Goal: Navigation & Orientation: Find specific page/section

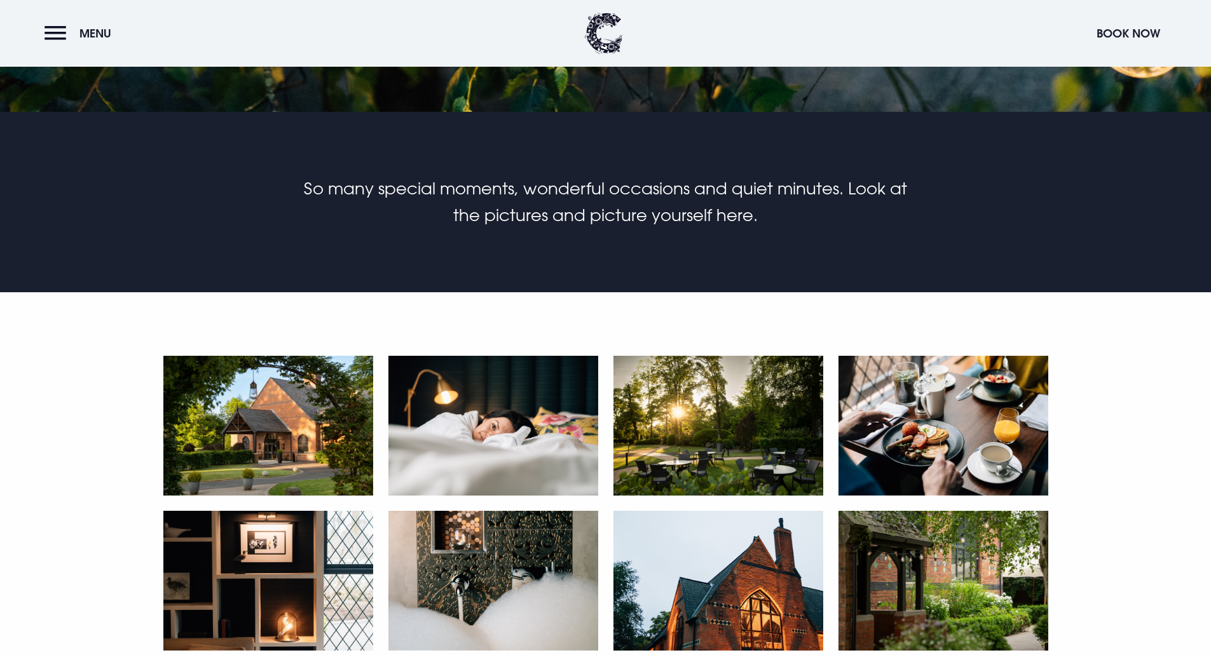
scroll to position [572, 0]
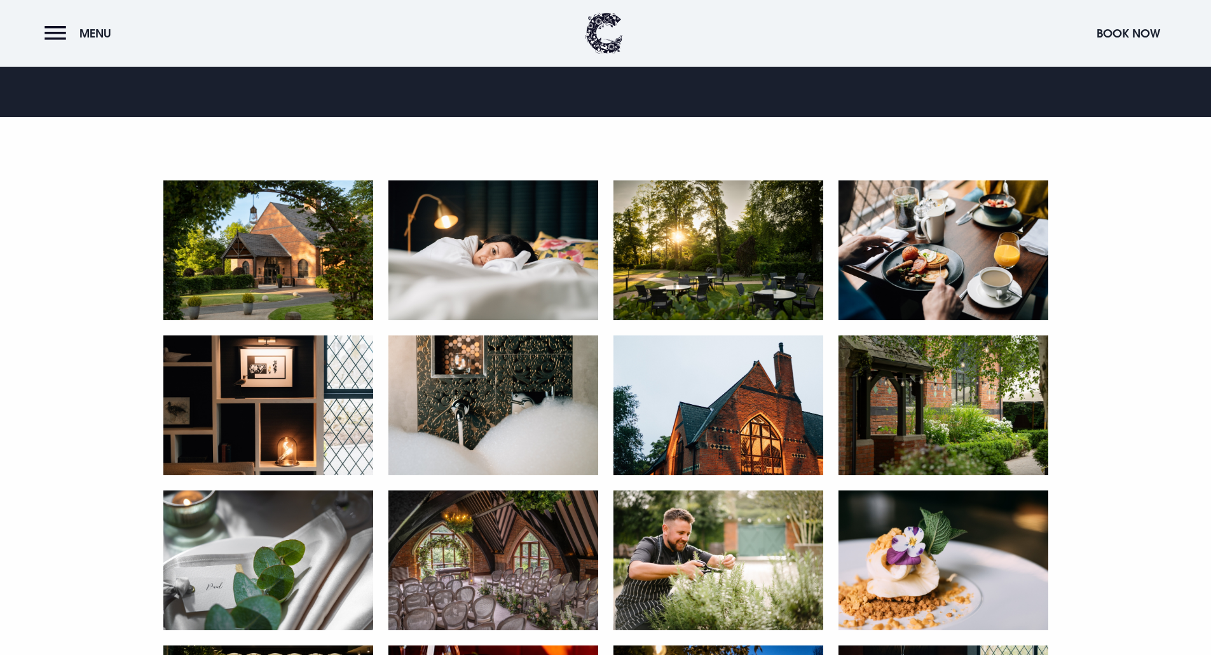
click at [678, 231] on img at bounding box center [718, 251] width 210 height 140
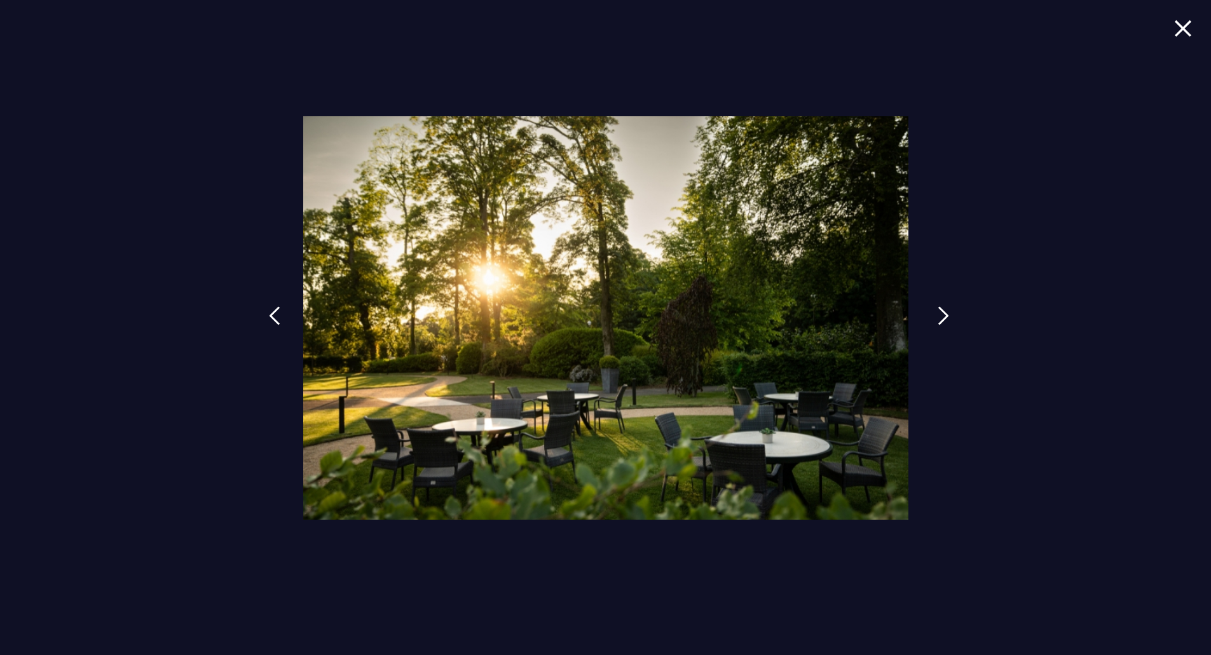
click at [948, 315] on img at bounding box center [943, 315] width 11 height 19
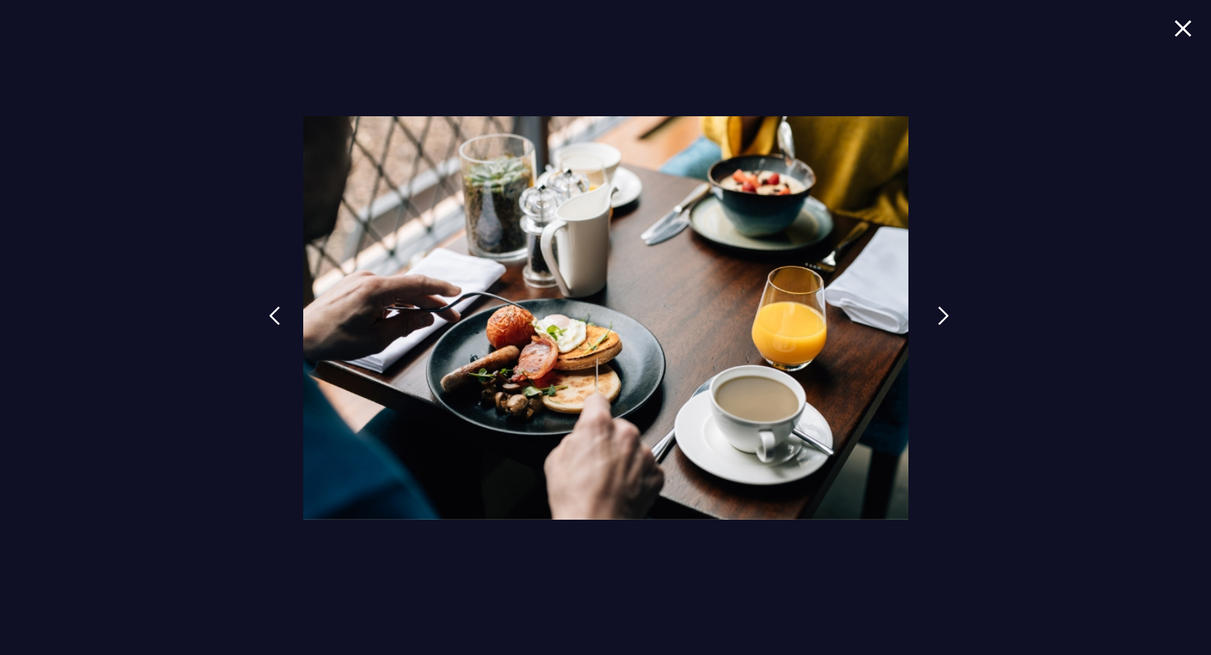
click at [948, 315] on img at bounding box center [943, 315] width 11 height 19
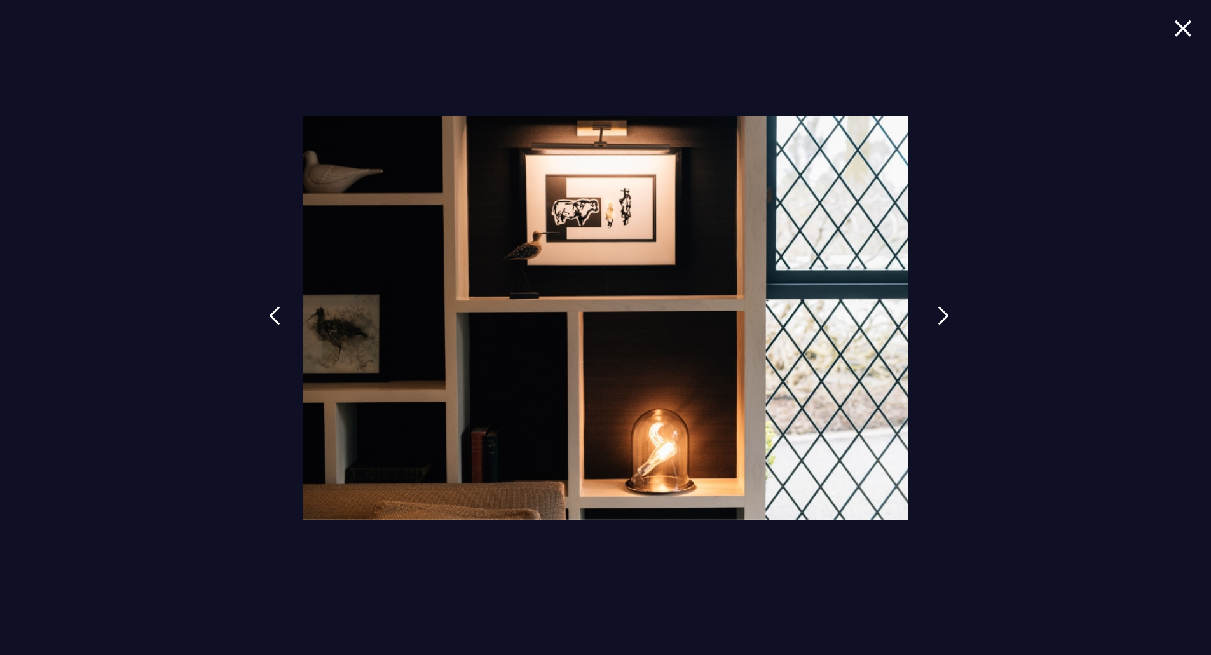
click at [948, 315] on img at bounding box center [943, 315] width 11 height 19
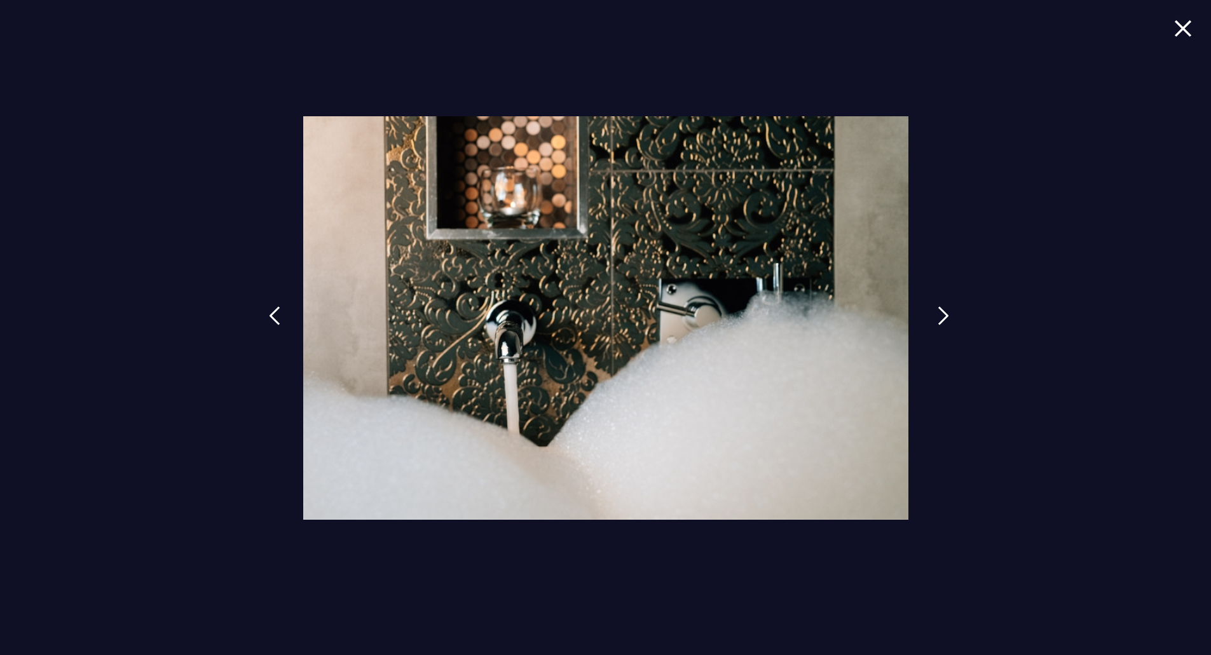
click at [948, 315] on img at bounding box center [943, 315] width 11 height 19
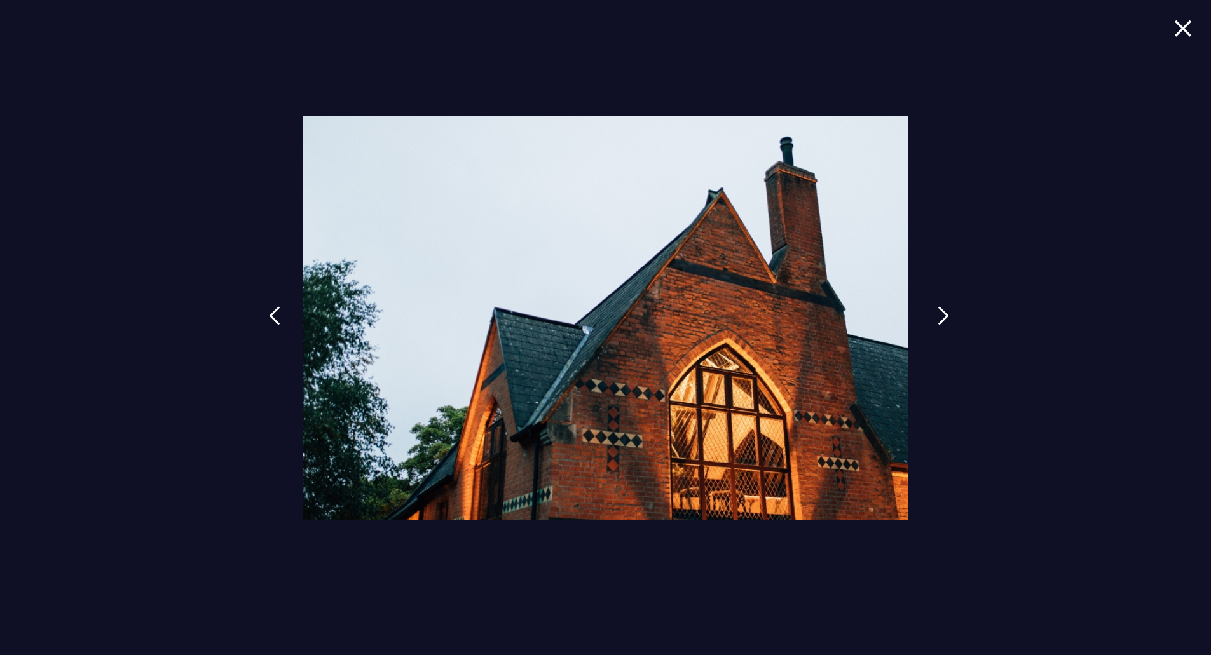
click at [948, 315] on img at bounding box center [943, 315] width 11 height 19
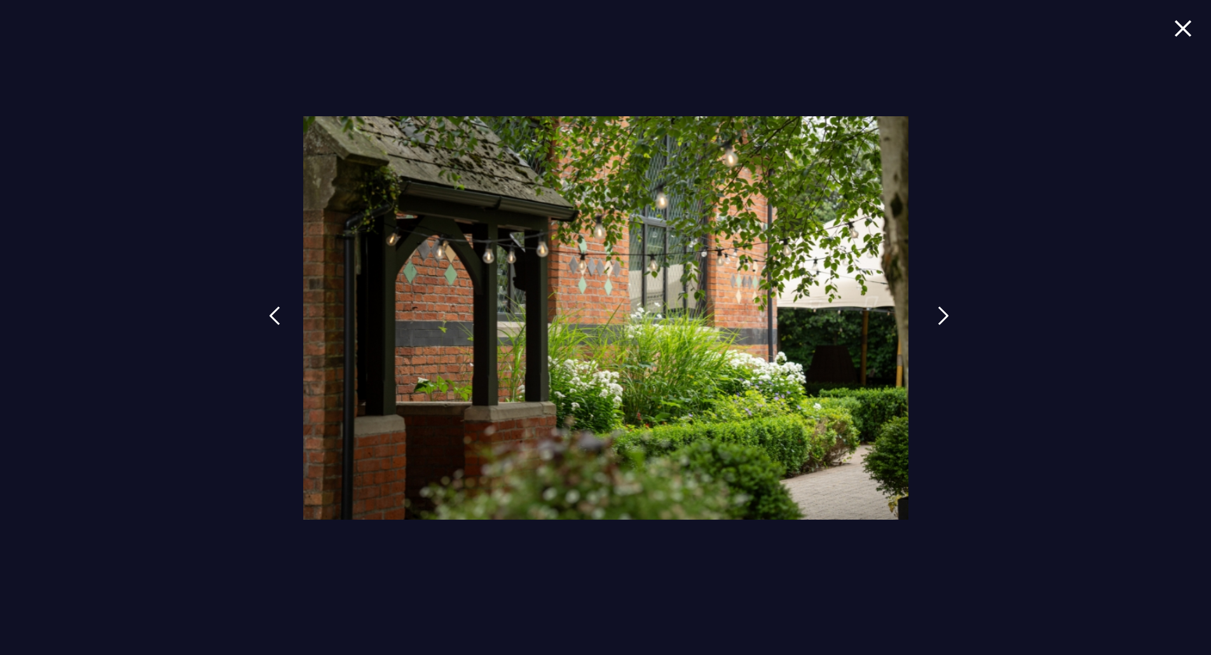
click at [948, 315] on img at bounding box center [943, 315] width 11 height 19
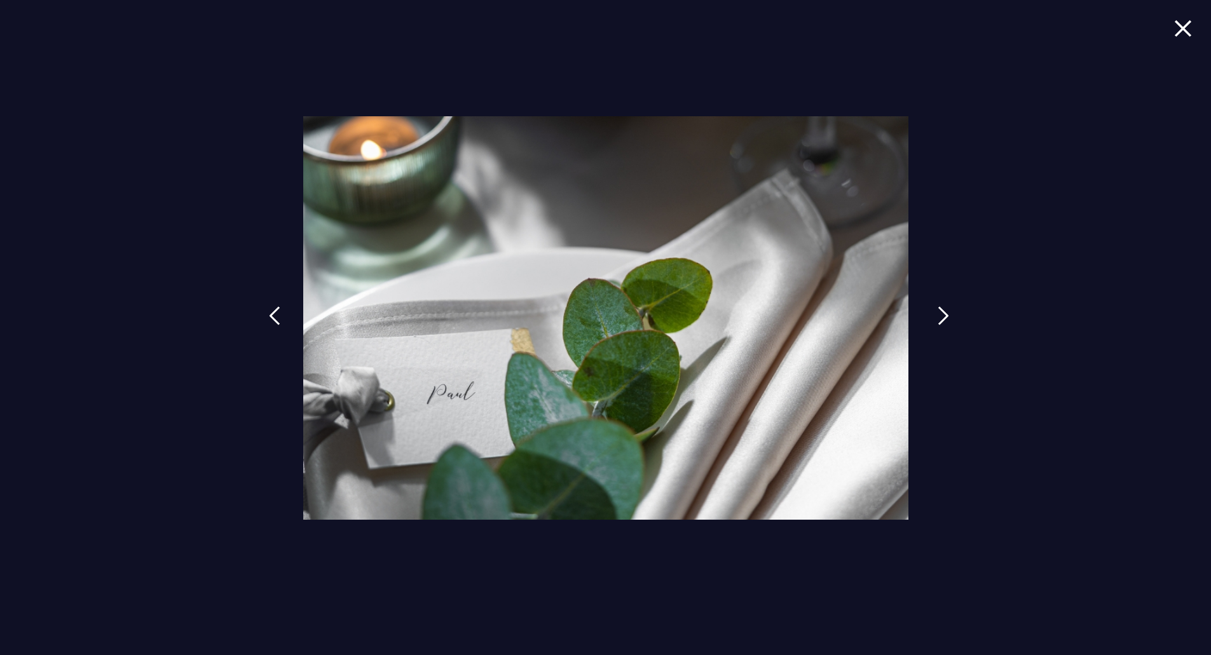
click at [948, 315] on img at bounding box center [943, 315] width 11 height 19
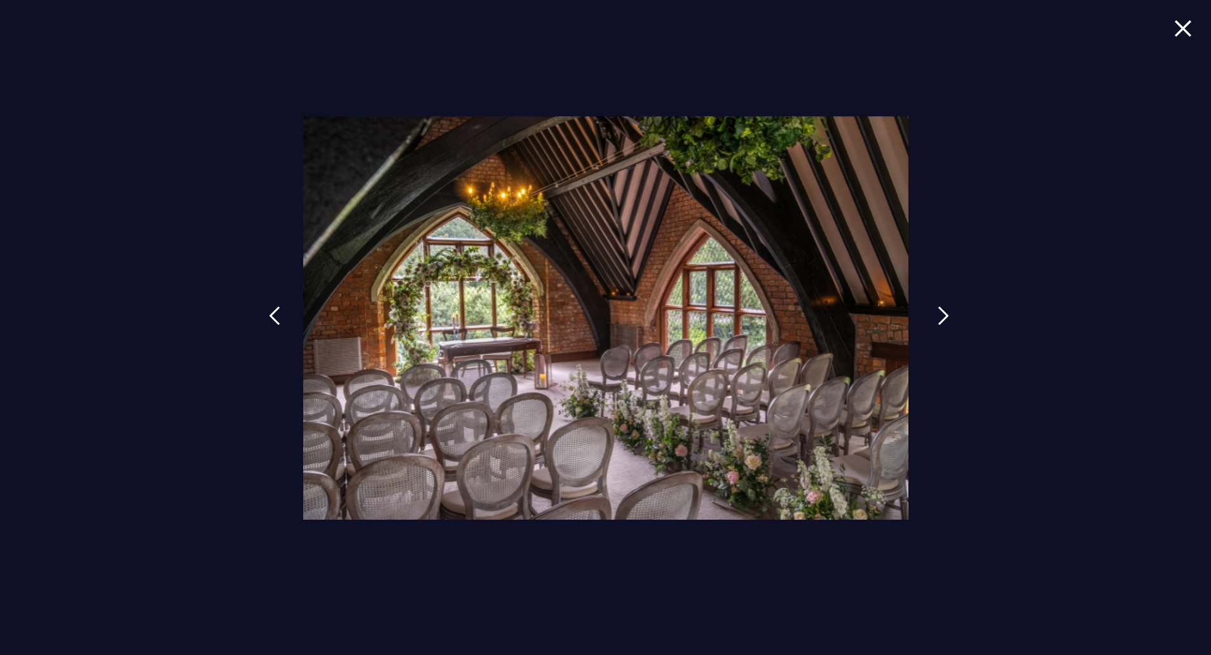
click at [948, 315] on img at bounding box center [943, 315] width 11 height 19
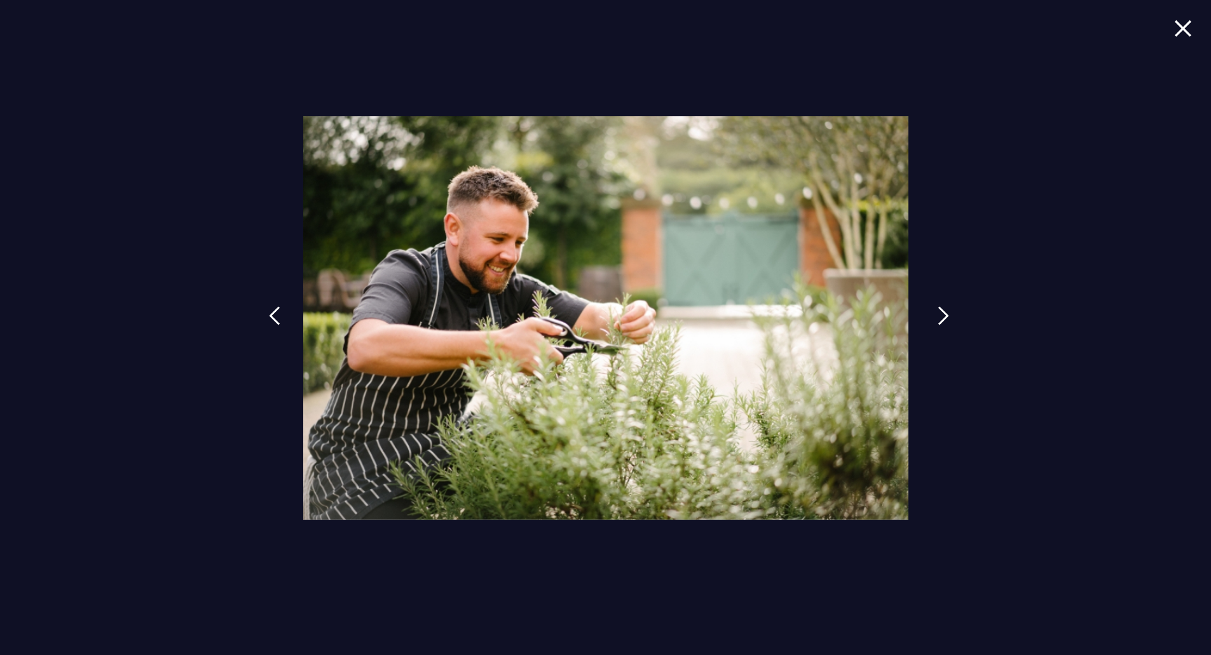
click at [948, 315] on img at bounding box center [943, 315] width 11 height 19
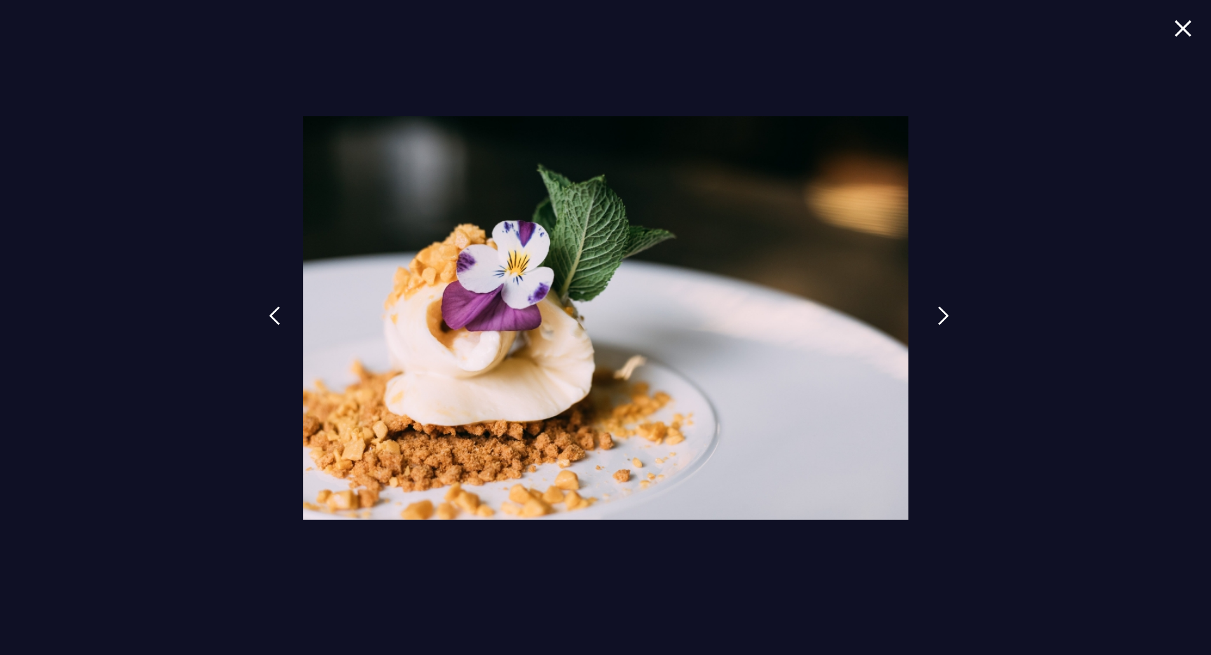
click at [948, 315] on img at bounding box center [943, 315] width 11 height 19
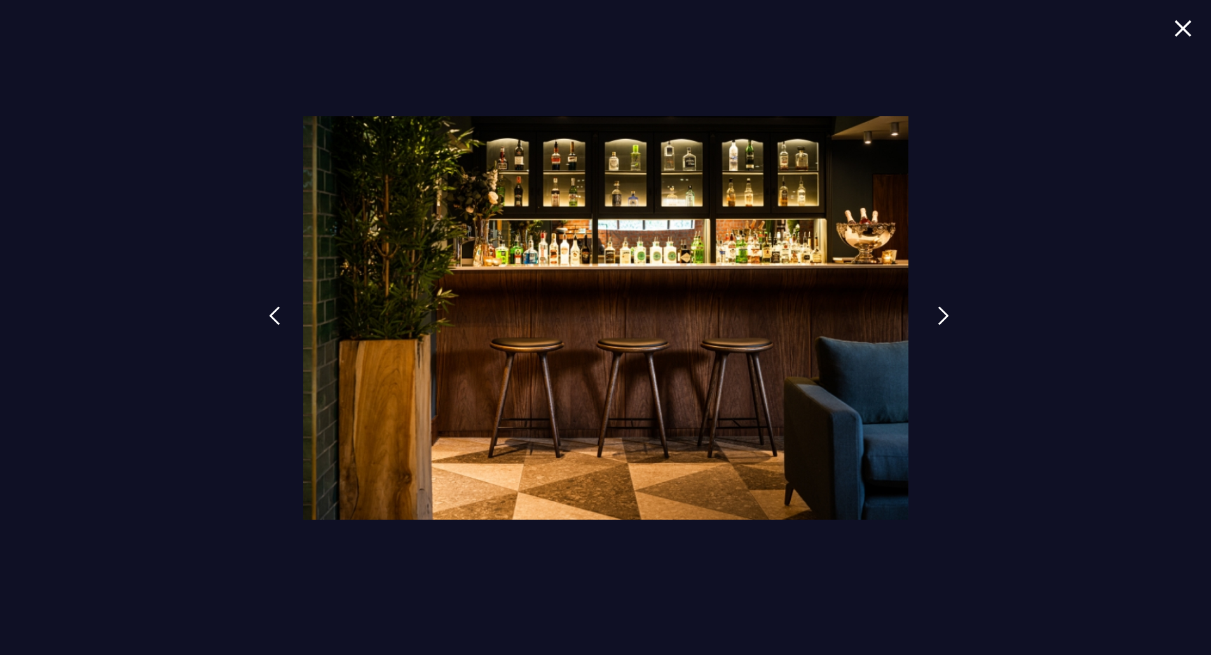
click at [948, 315] on img at bounding box center [943, 315] width 11 height 19
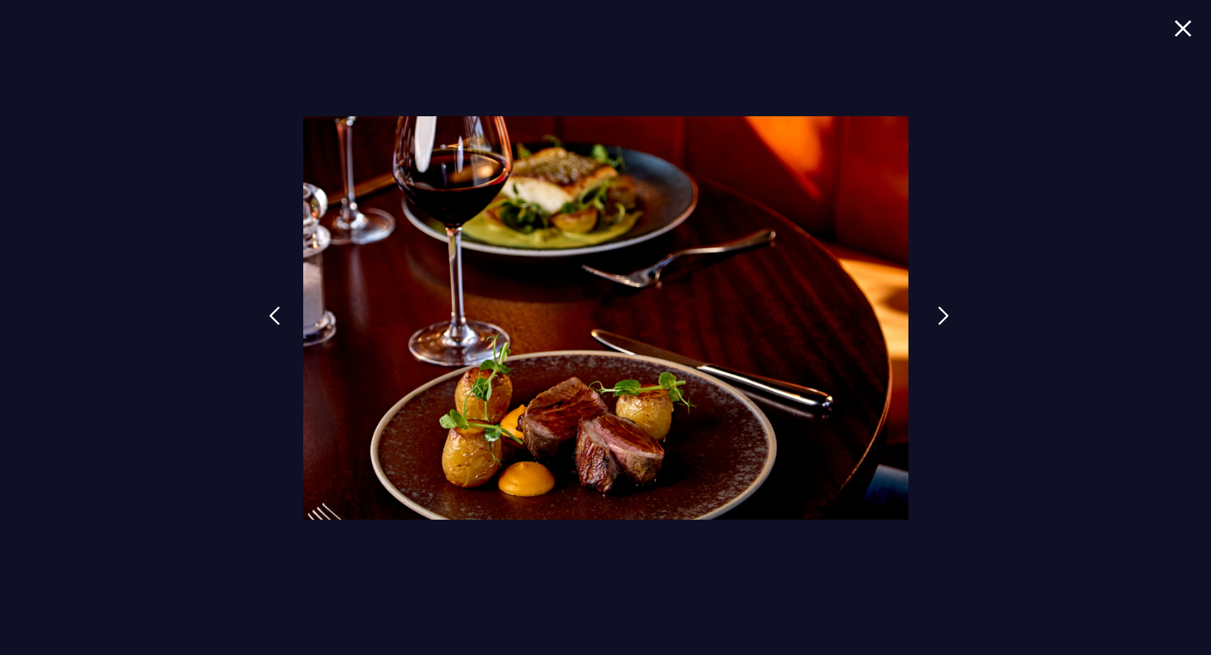
click at [948, 315] on img at bounding box center [943, 315] width 11 height 19
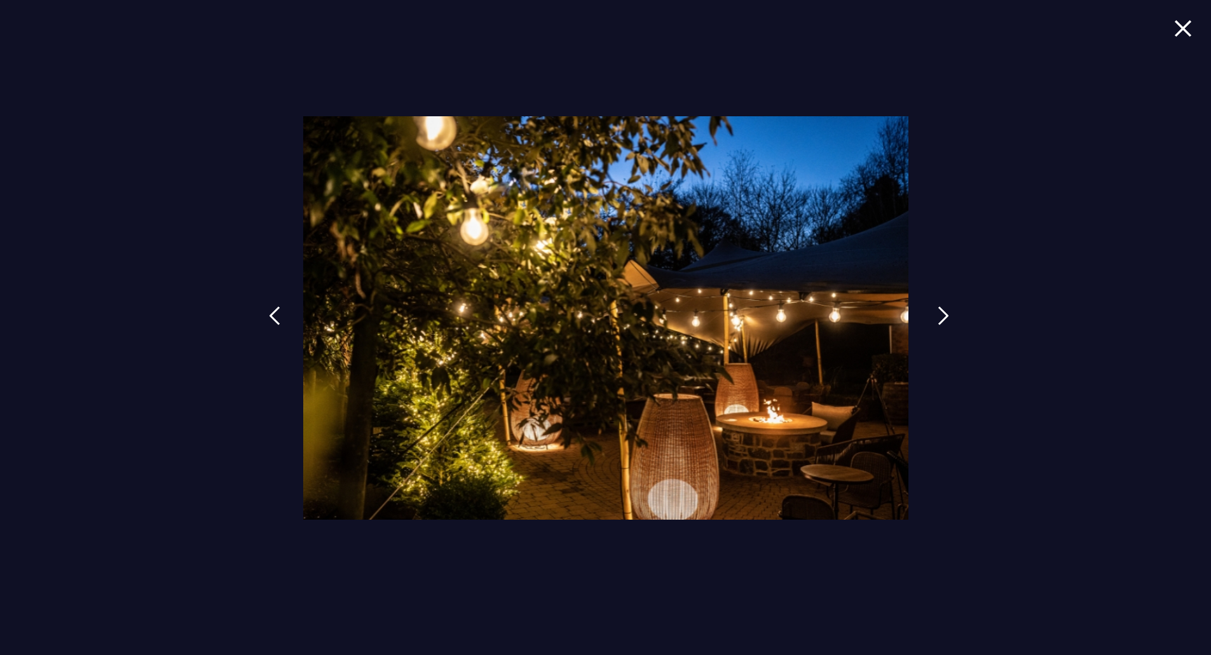
click at [948, 315] on img at bounding box center [943, 315] width 11 height 19
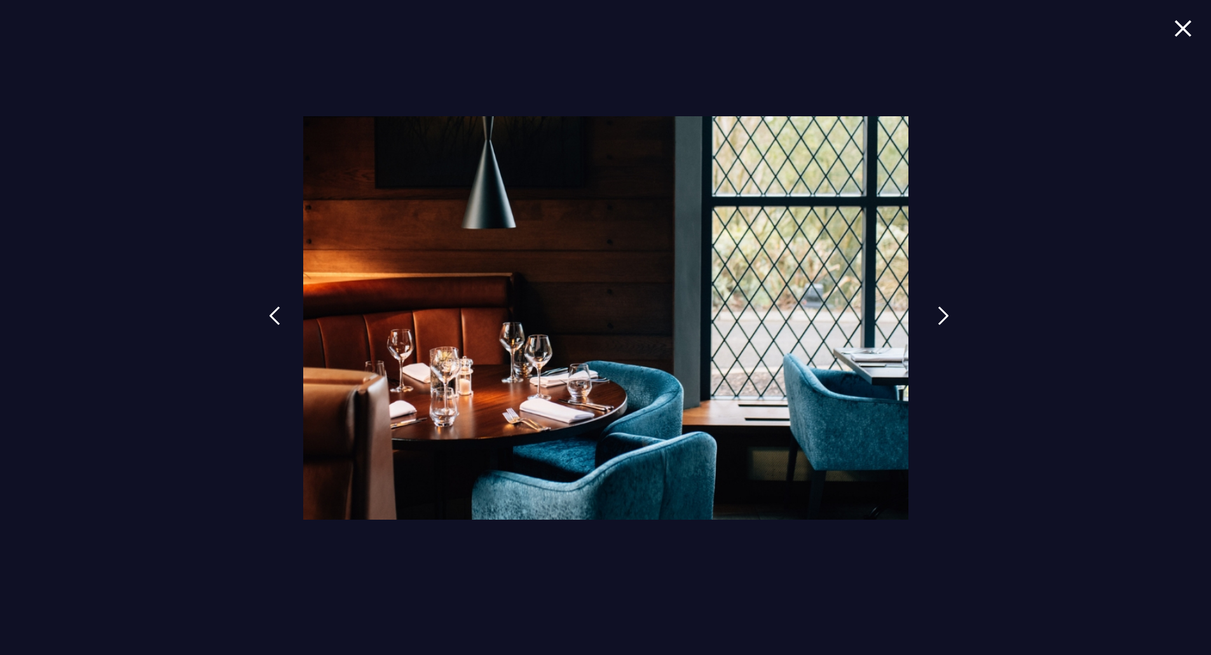
click at [948, 315] on img at bounding box center [943, 315] width 11 height 19
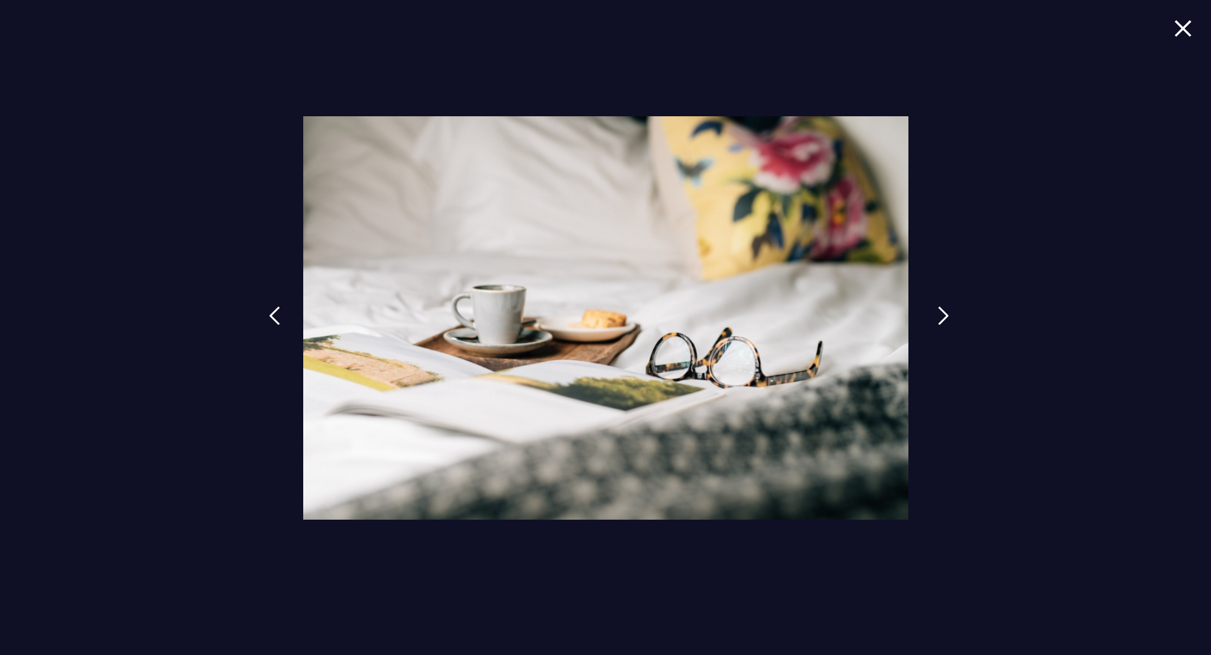
click at [948, 315] on img at bounding box center [943, 315] width 11 height 19
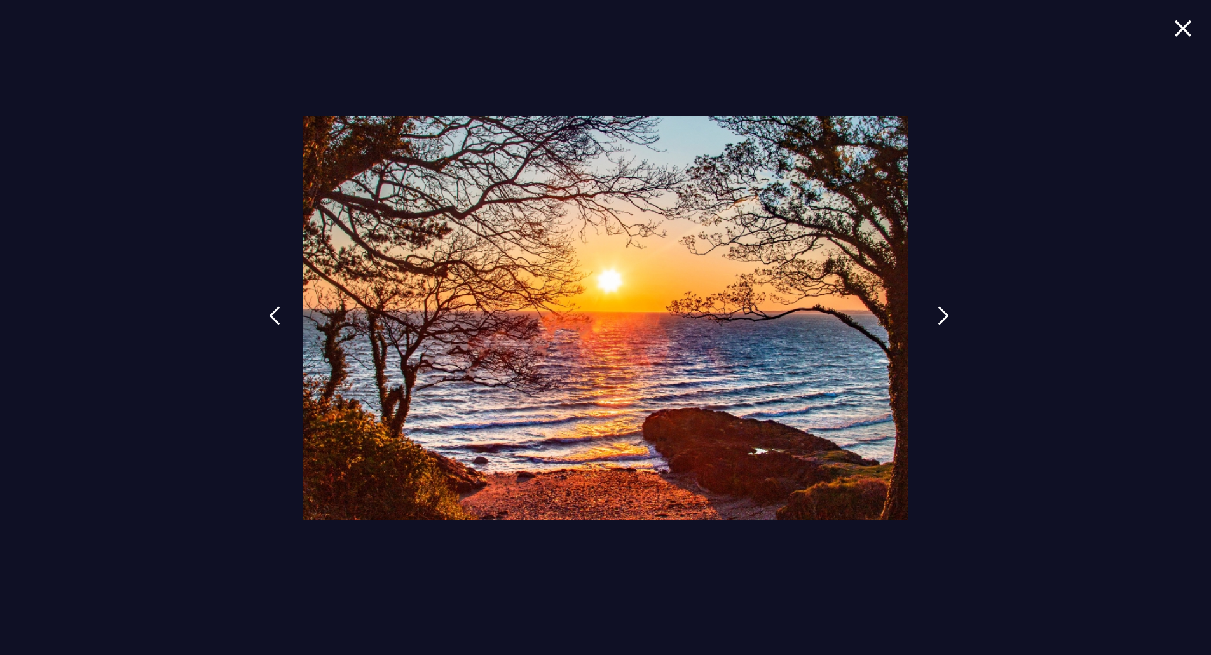
click at [948, 315] on img at bounding box center [943, 315] width 11 height 19
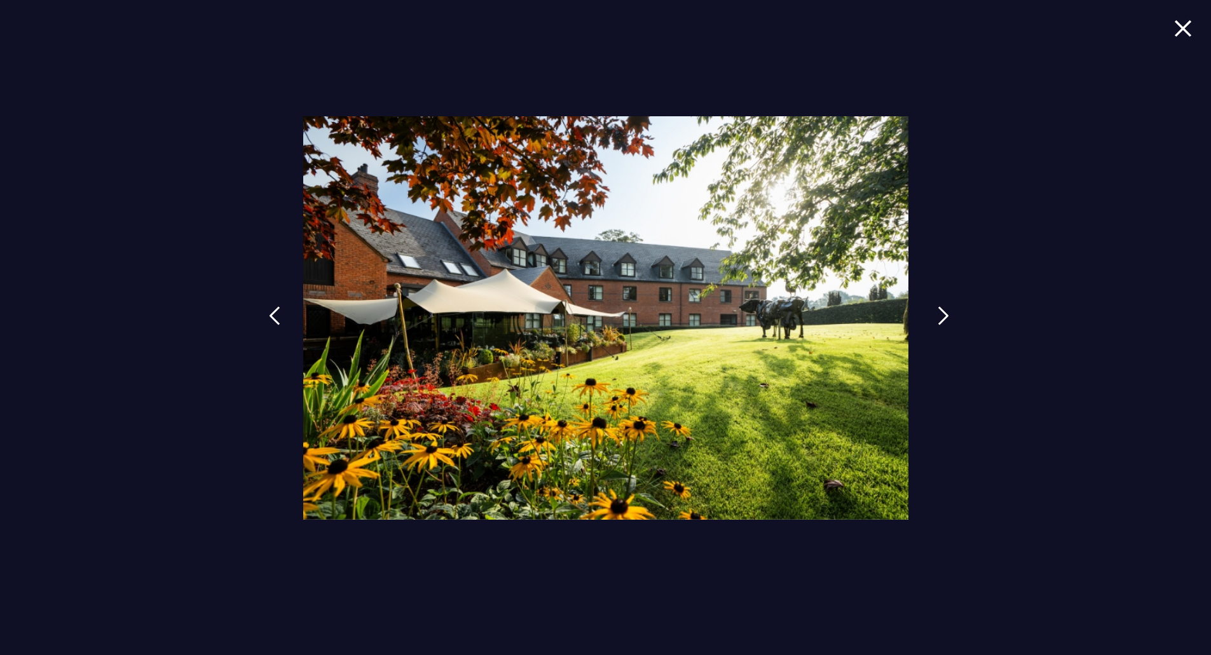
click at [948, 315] on img at bounding box center [943, 315] width 11 height 19
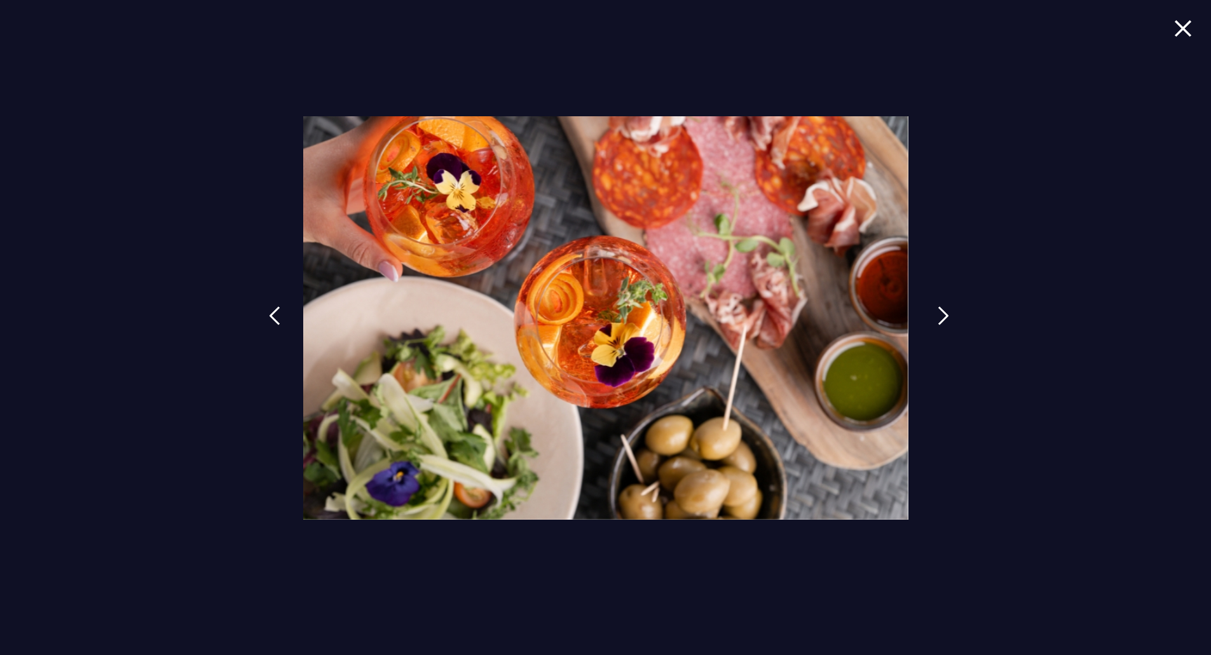
click at [948, 315] on img at bounding box center [943, 315] width 11 height 19
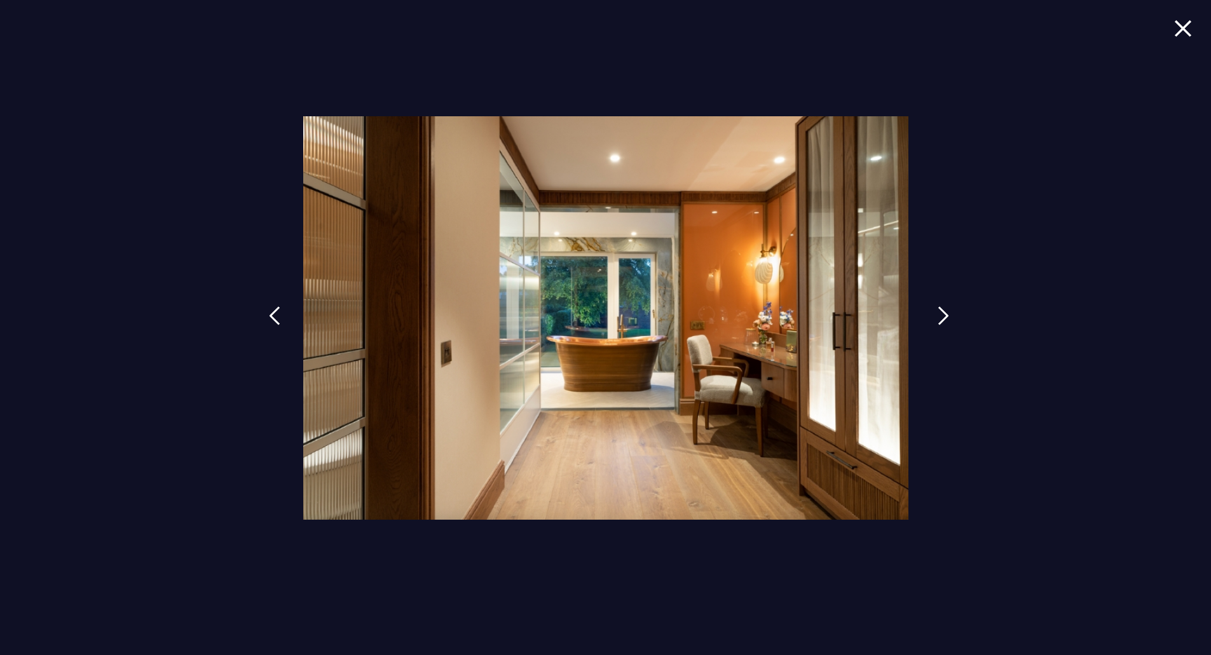
click at [948, 315] on img at bounding box center [943, 315] width 11 height 19
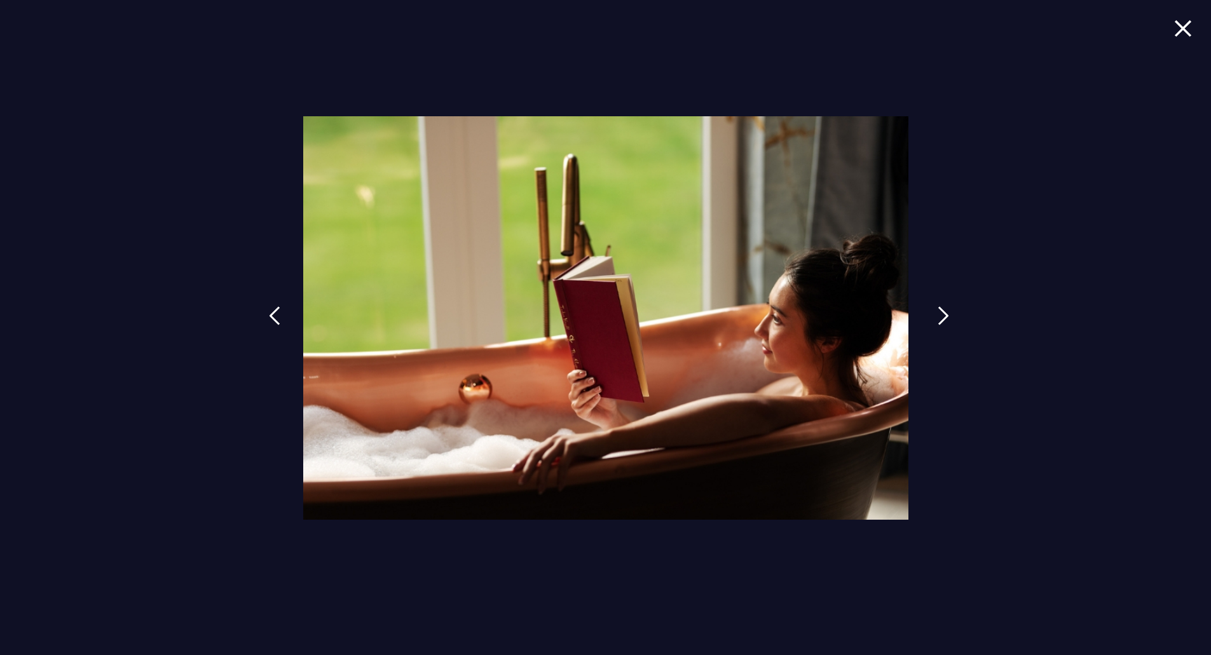
click at [948, 315] on img at bounding box center [943, 315] width 11 height 19
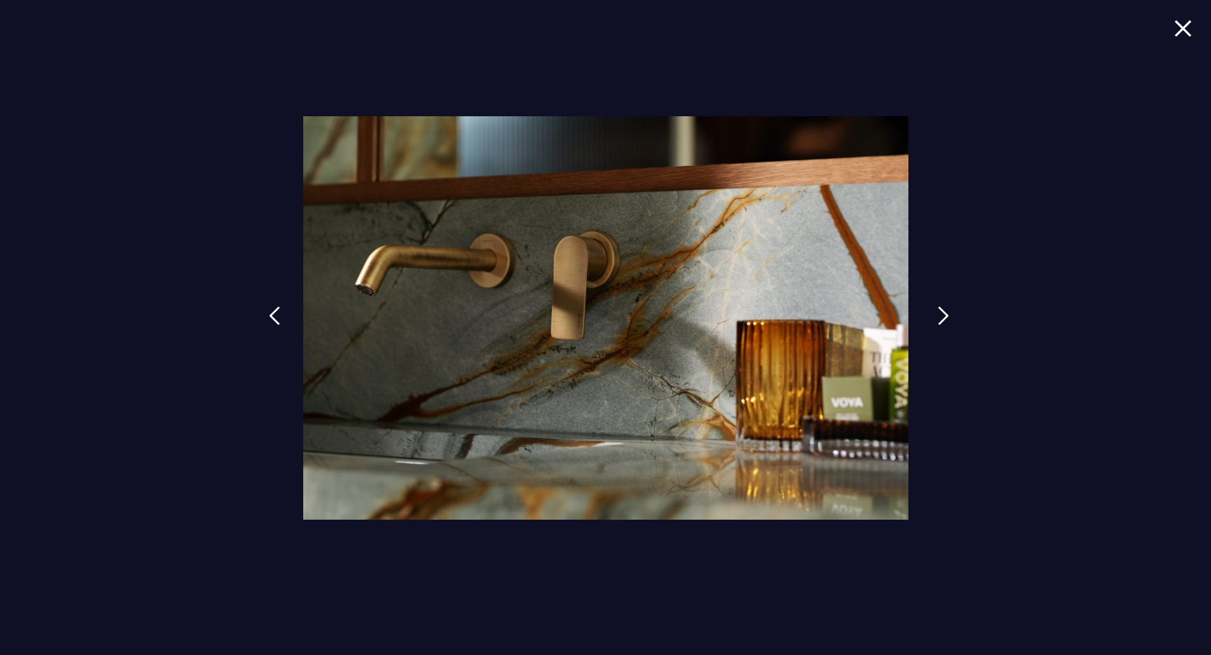
click at [948, 315] on img at bounding box center [943, 315] width 11 height 19
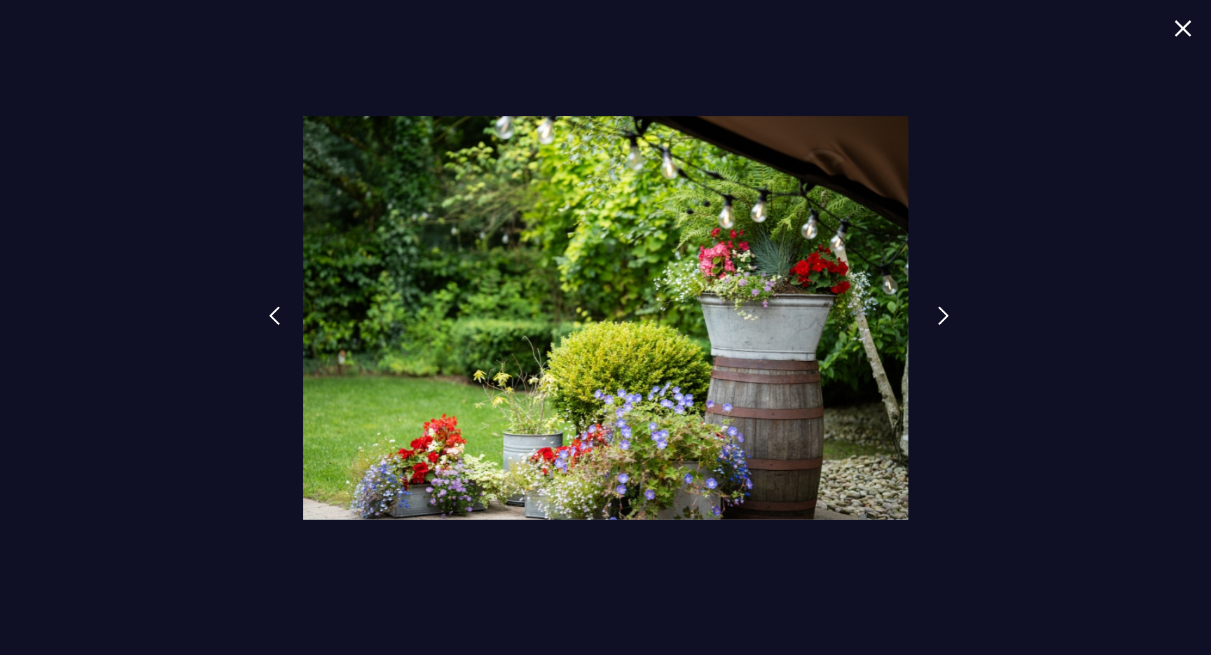
click at [948, 315] on img at bounding box center [943, 315] width 11 height 19
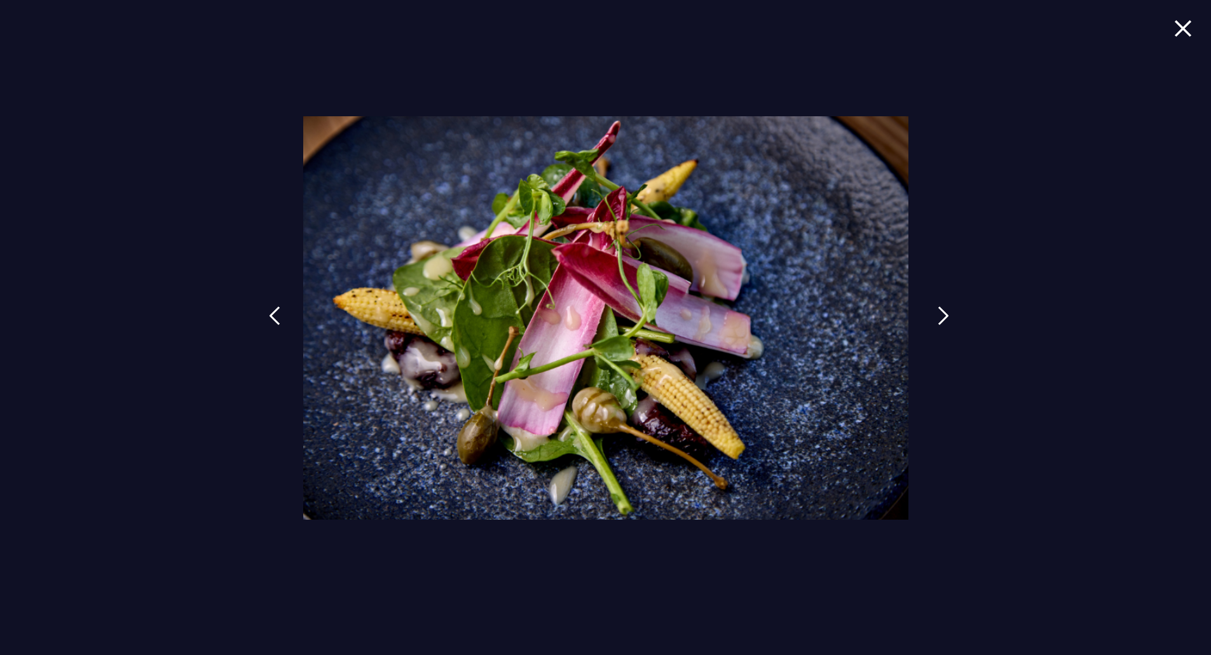
click at [948, 315] on img at bounding box center [943, 315] width 11 height 19
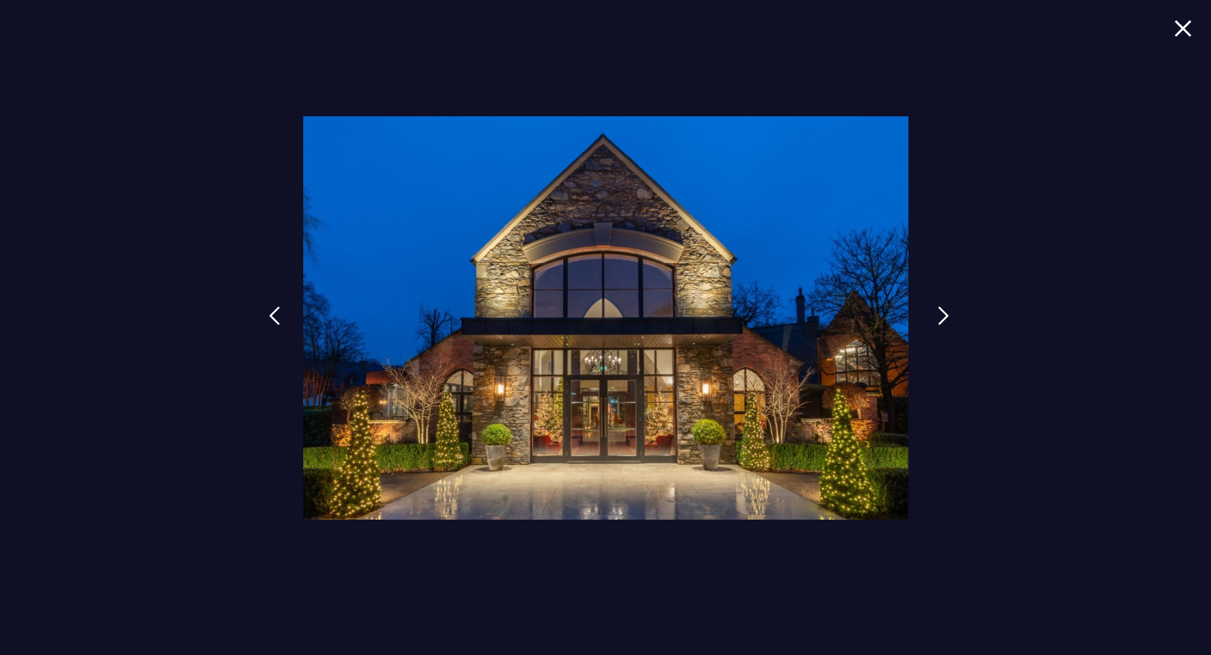
click at [948, 315] on img at bounding box center [943, 315] width 11 height 19
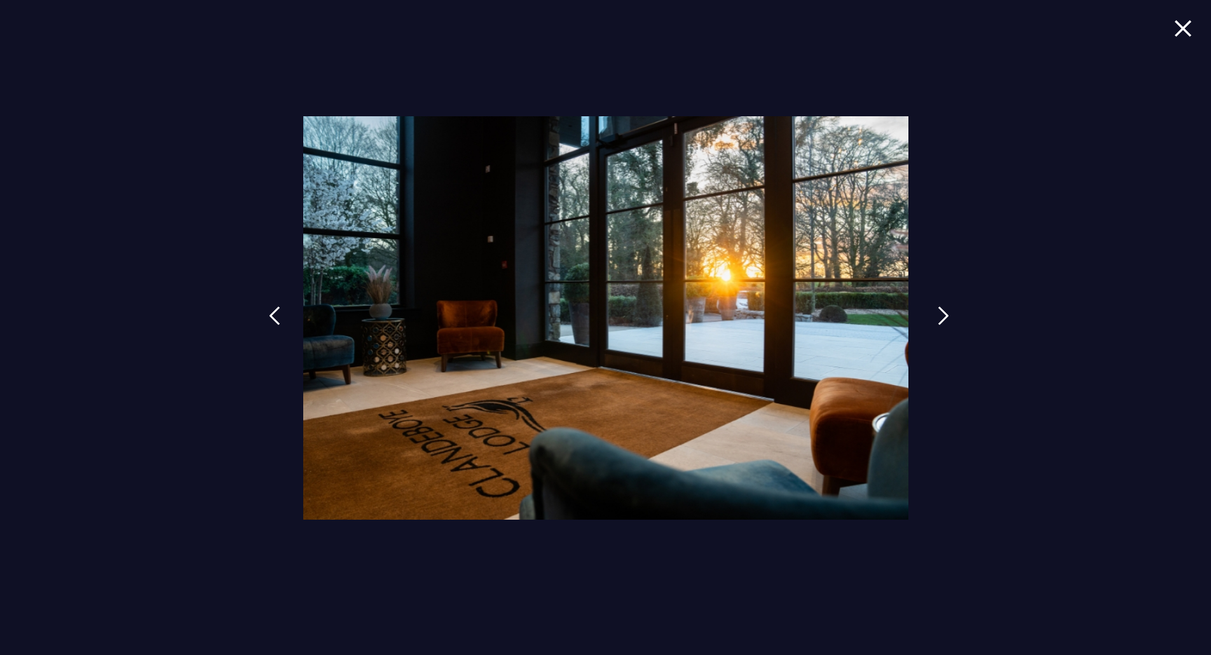
click at [948, 315] on img at bounding box center [943, 315] width 11 height 19
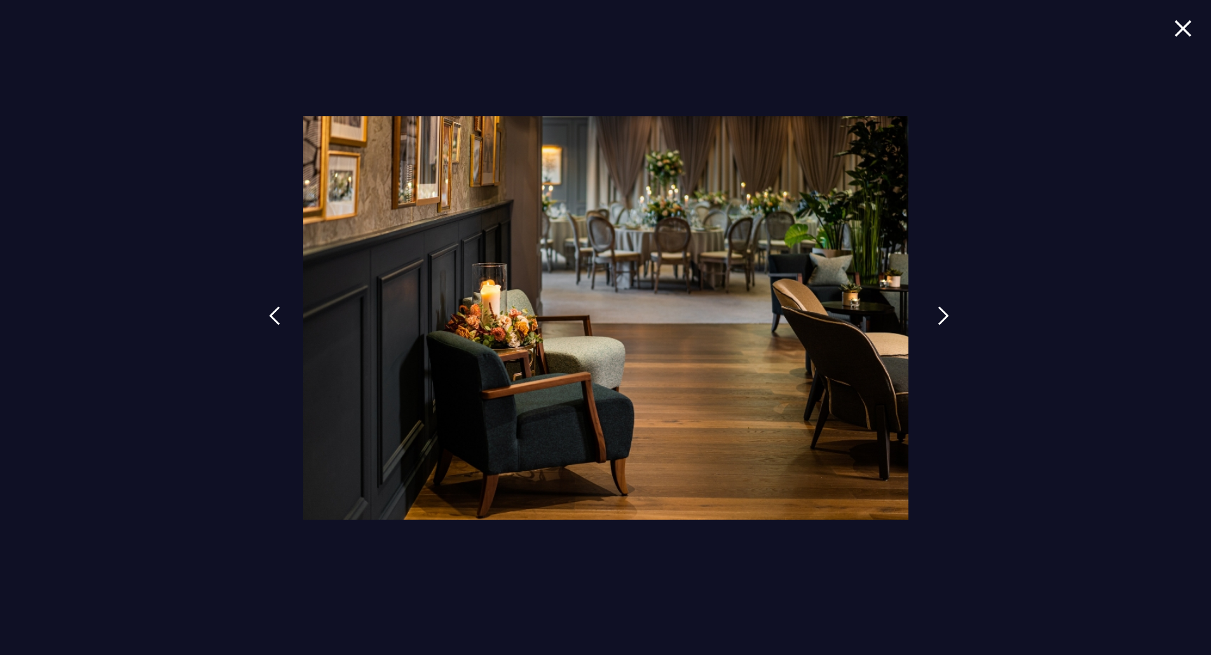
click at [948, 315] on img at bounding box center [943, 315] width 11 height 19
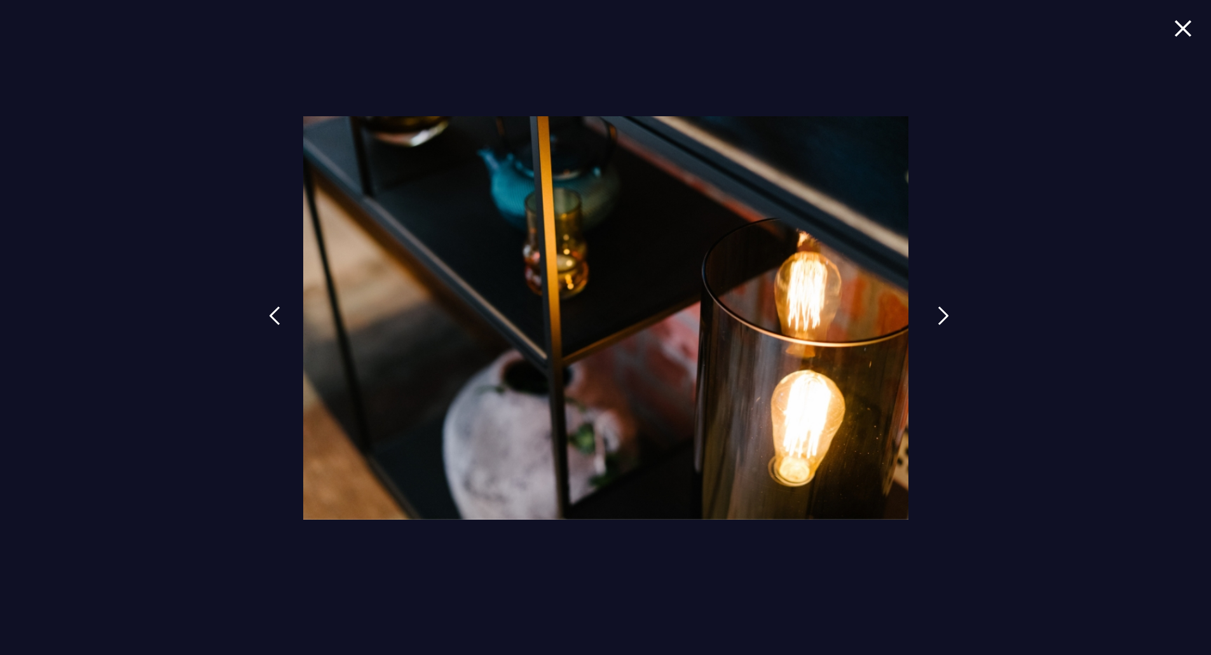
click at [948, 315] on img at bounding box center [943, 315] width 11 height 19
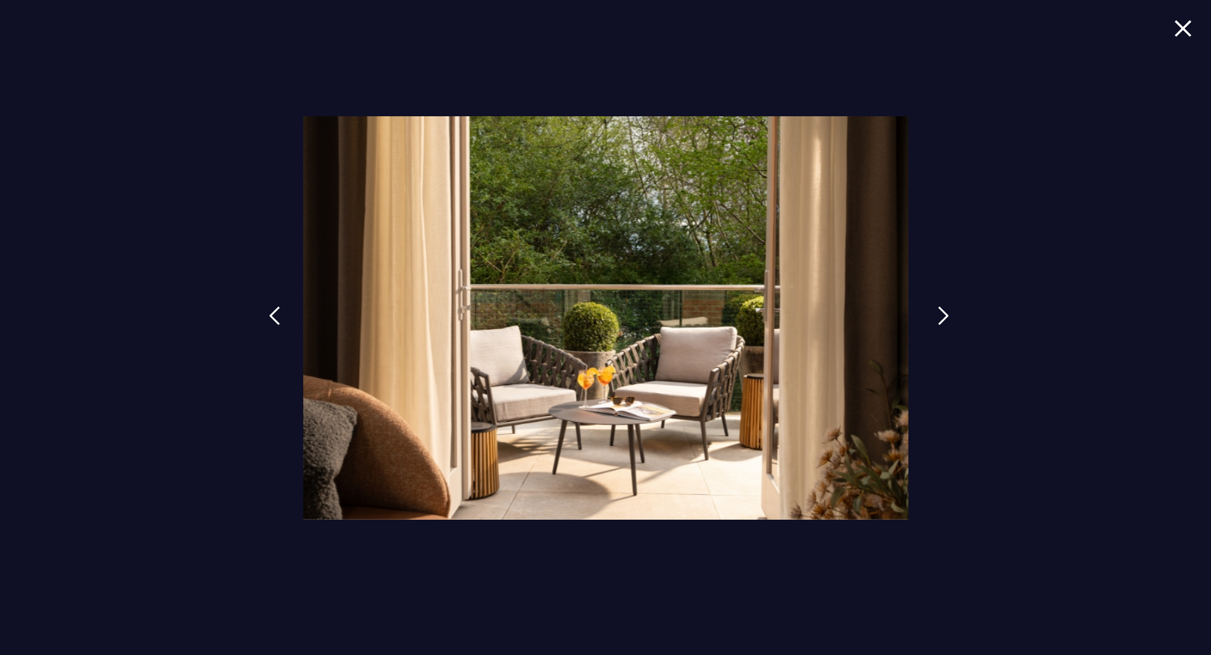
click at [948, 315] on img at bounding box center [943, 315] width 11 height 19
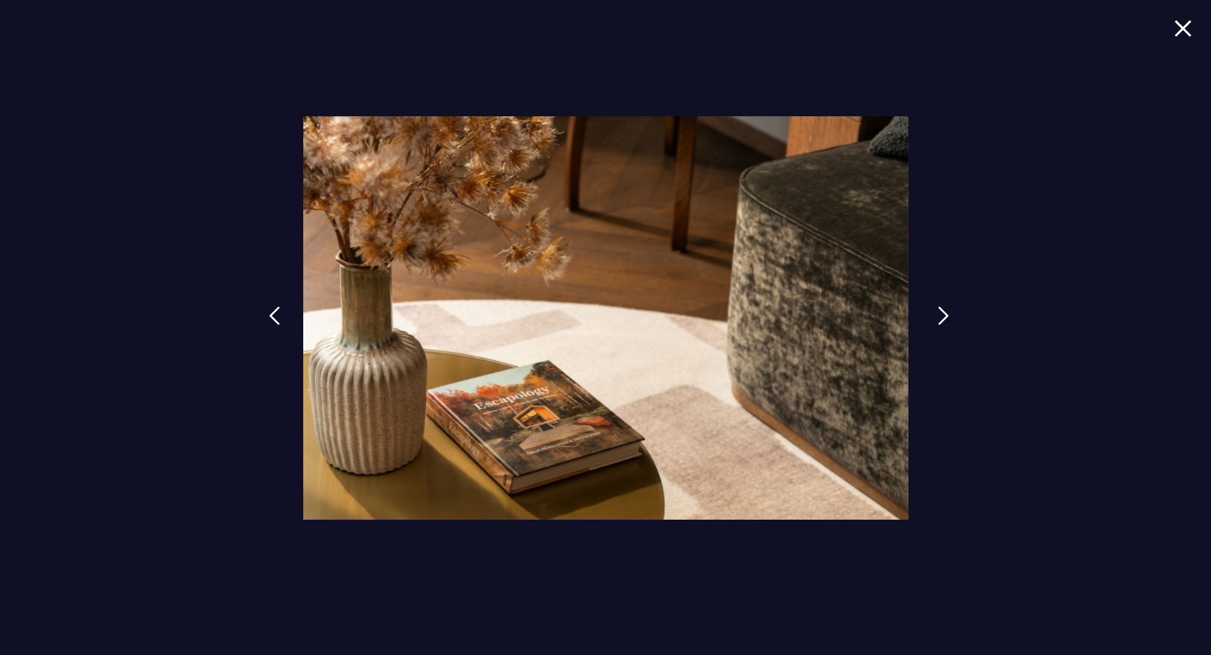
click at [948, 315] on img at bounding box center [943, 315] width 11 height 19
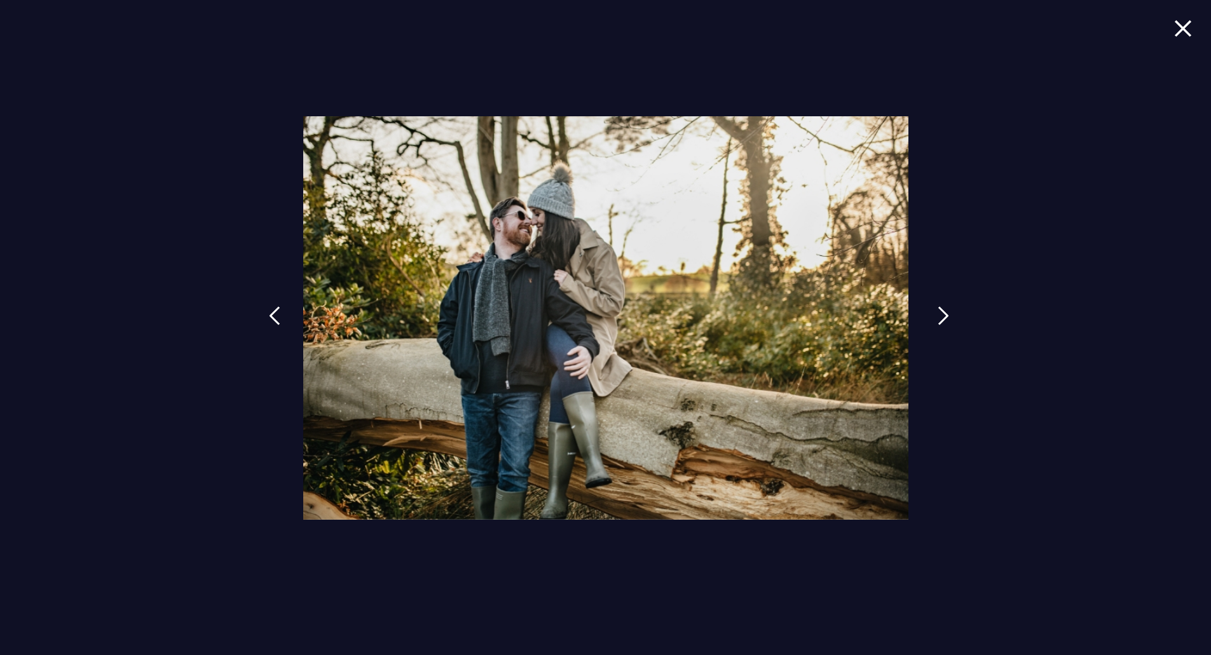
click at [948, 315] on img at bounding box center [943, 315] width 11 height 19
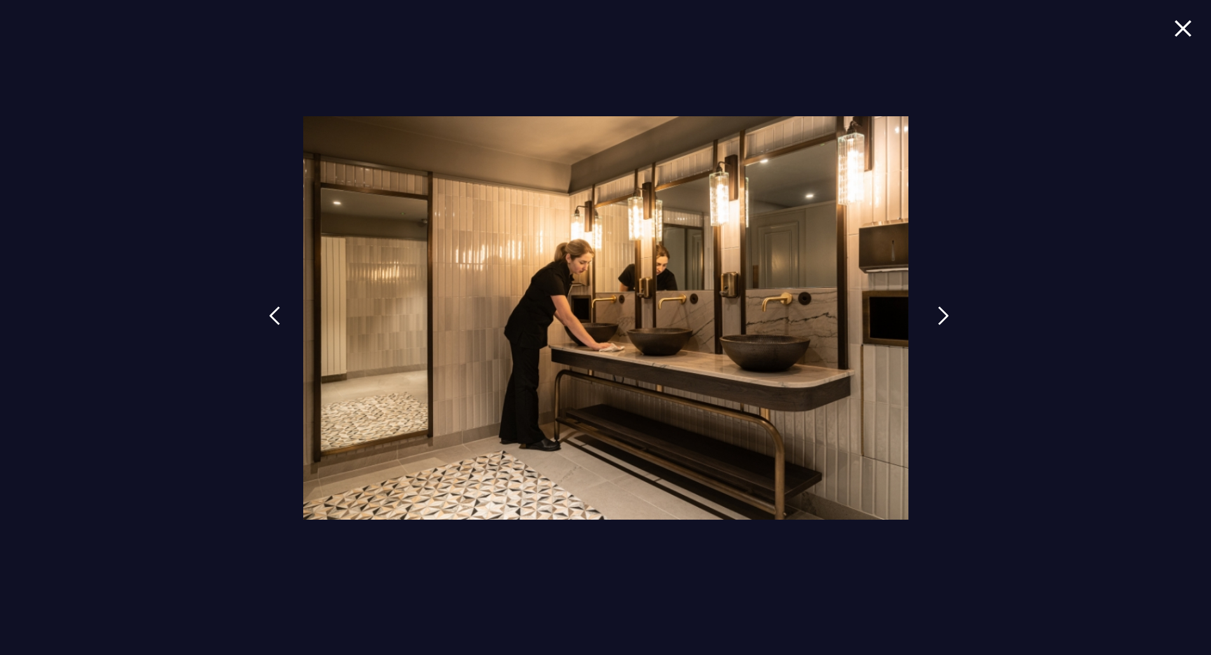
click at [948, 315] on img at bounding box center [943, 315] width 11 height 19
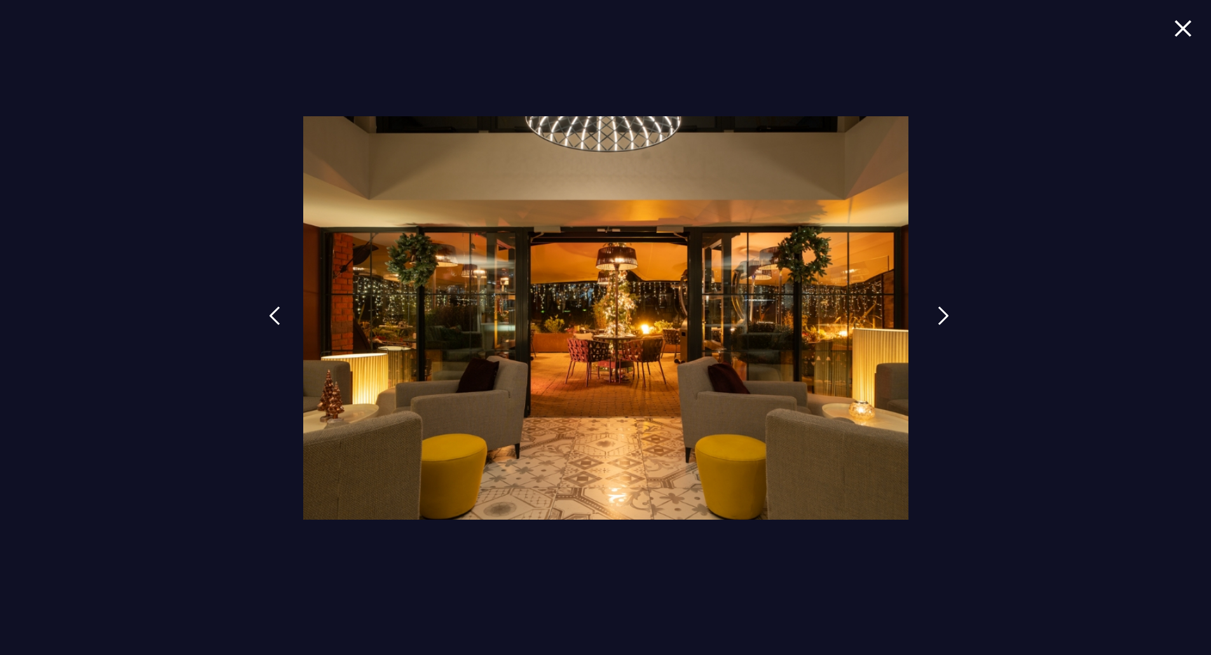
click at [948, 315] on img at bounding box center [943, 315] width 11 height 19
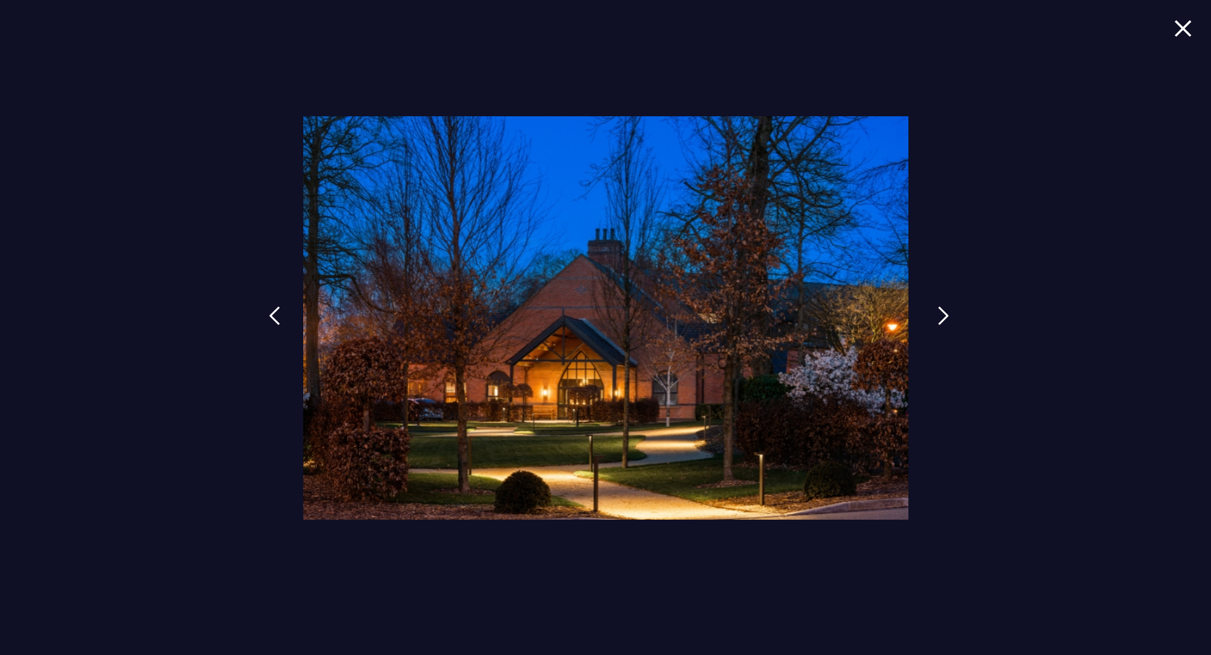
click at [948, 315] on img at bounding box center [943, 315] width 11 height 19
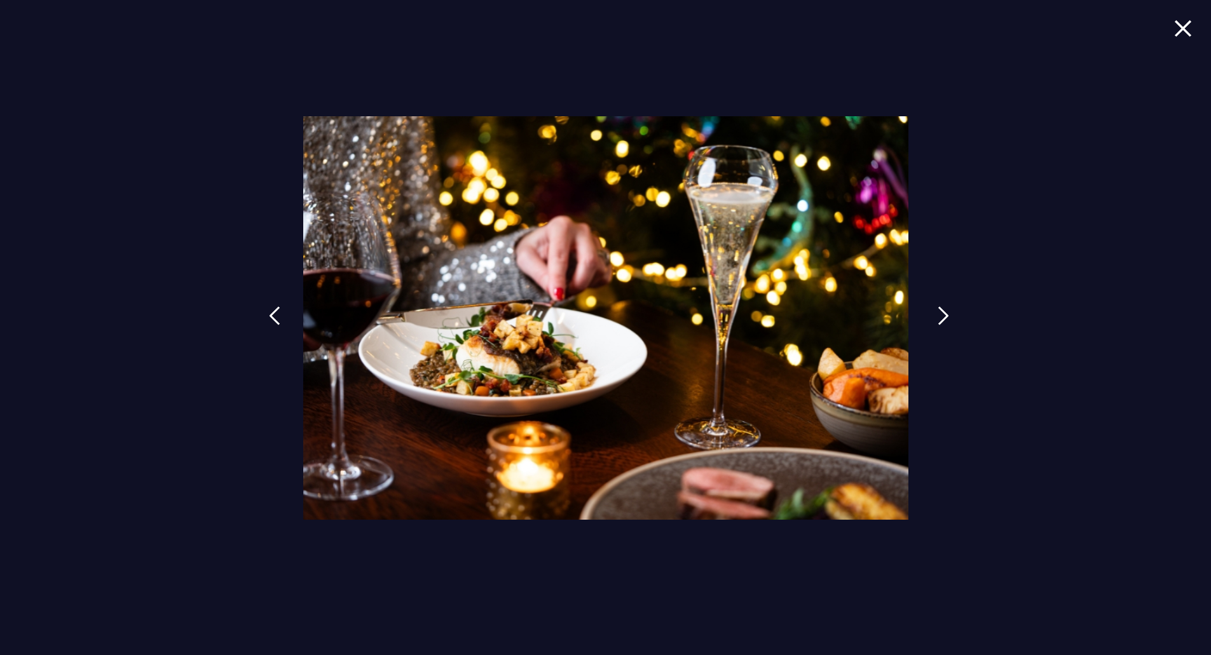
click at [948, 315] on img at bounding box center [943, 315] width 11 height 19
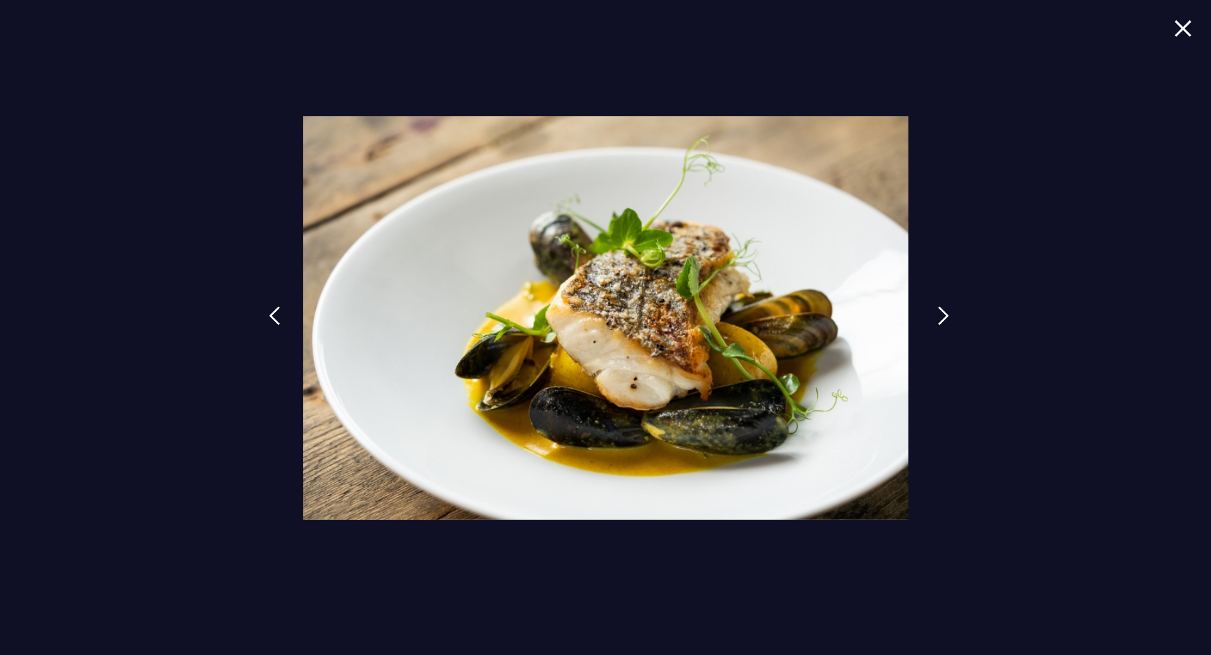
click at [948, 315] on img at bounding box center [943, 315] width 11 height 19
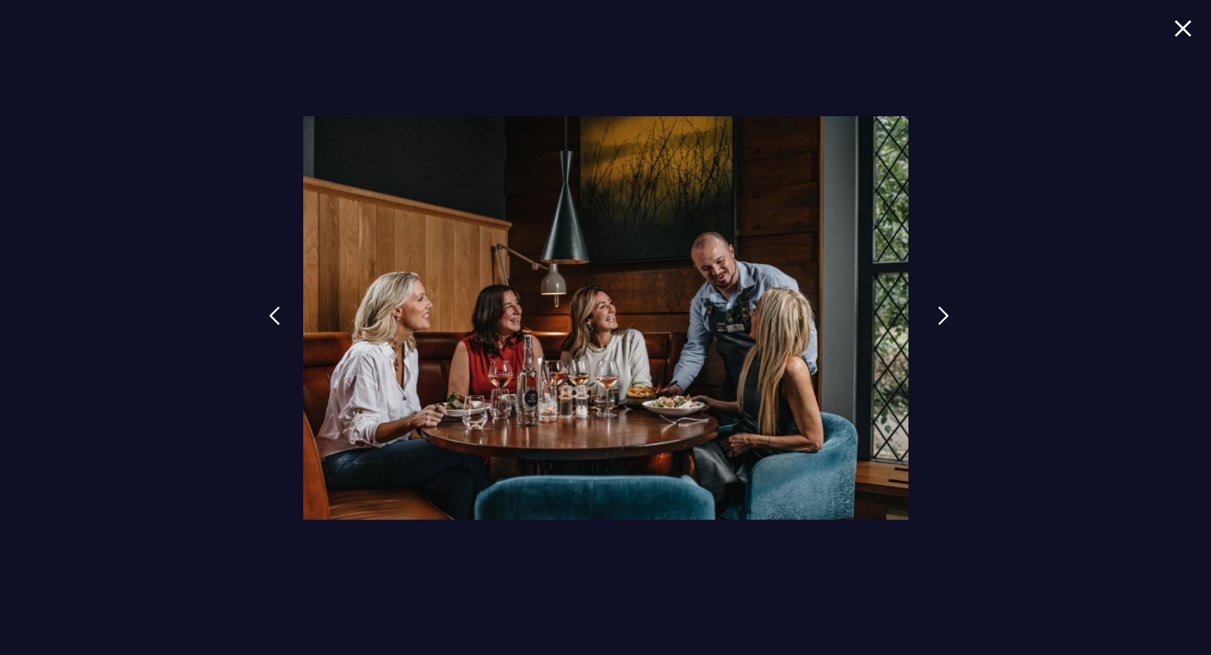
click at [948, 315] on img at bounding box center [943, 315] width 11 height 19
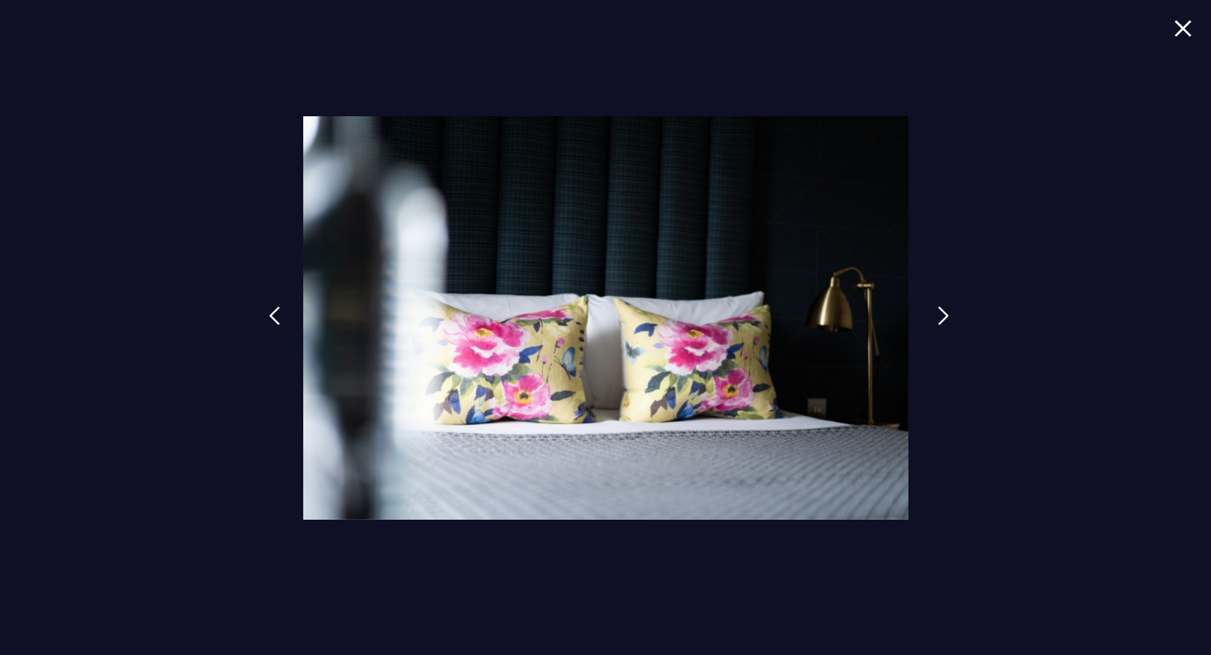
click at [948, 315] on img at bounding box center [943, 315] width 11 height 19
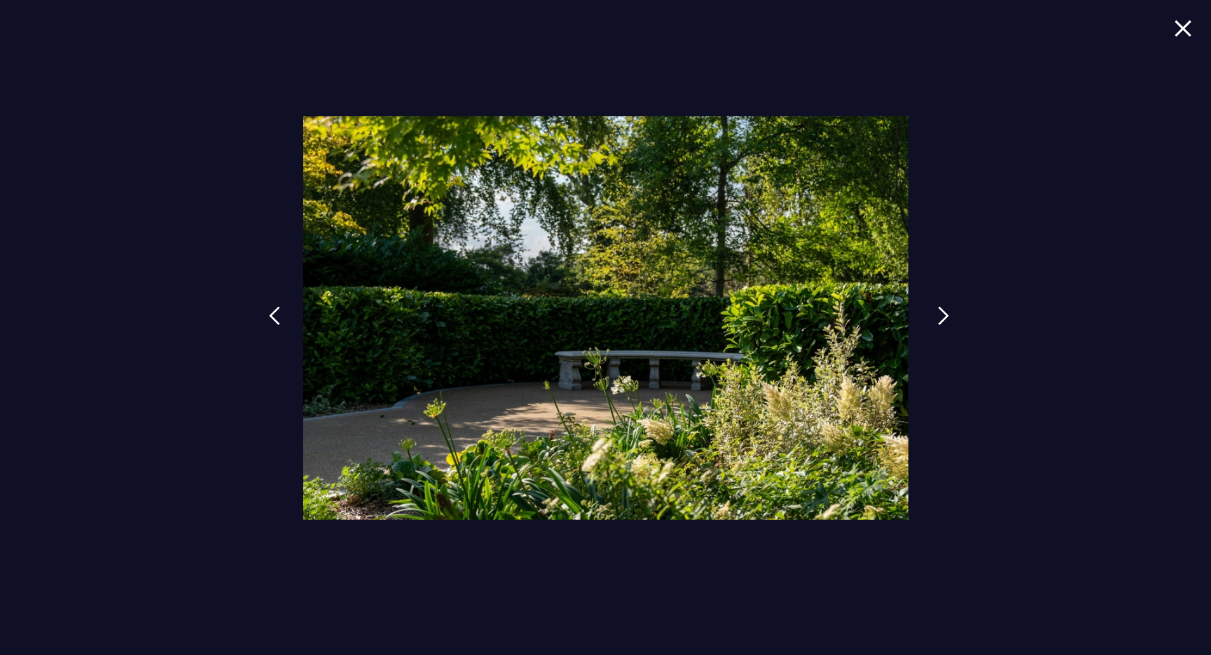
click at [948, 315] on img at bounding box center [943, 315] width 11 height 19
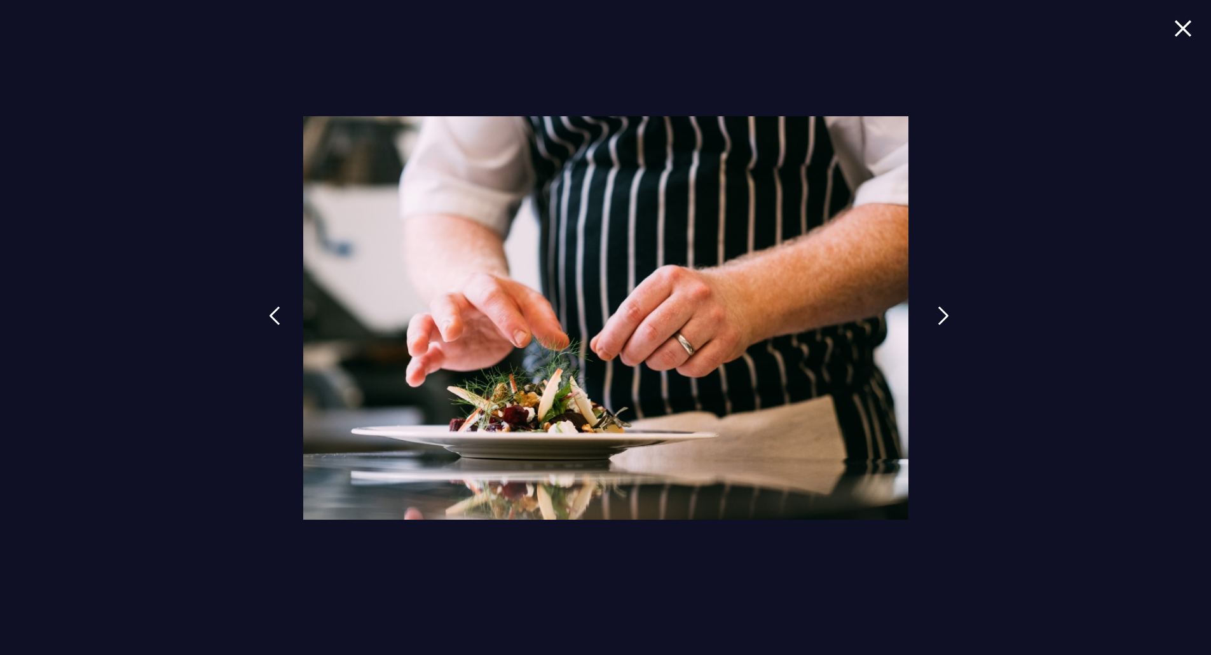
click at [948, 315] on img at bounding box center [943, 315] width 11 height 19
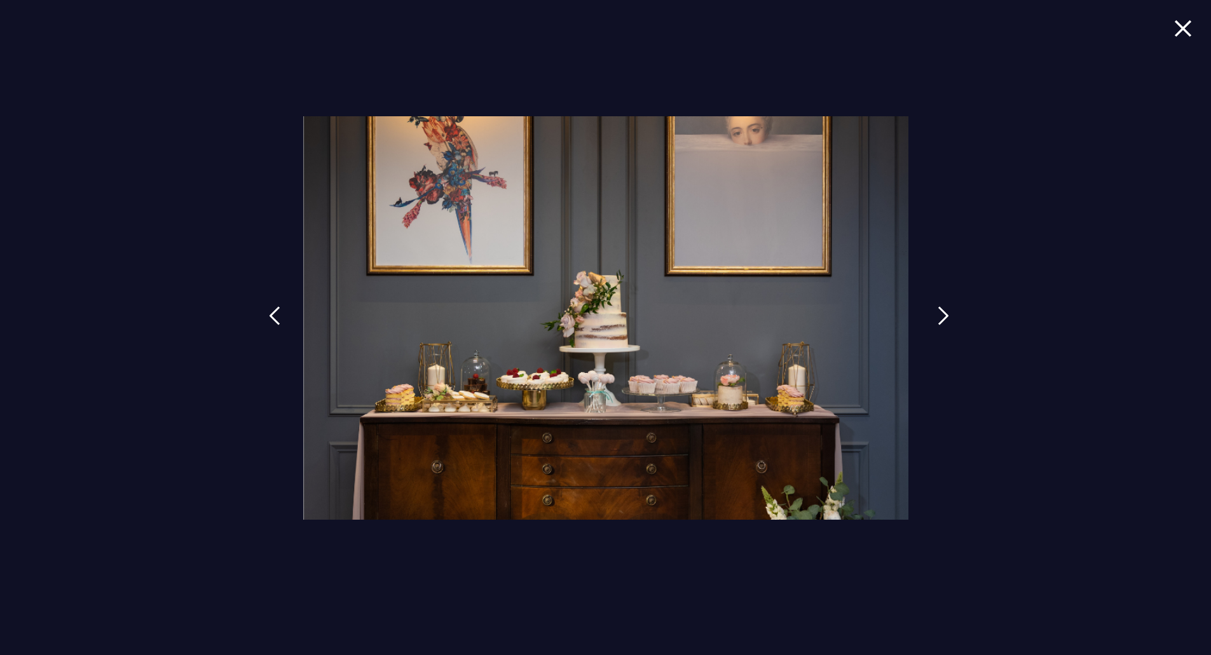
click at [948, 315] on img at bounding box center [943, 315] width 11 height 19
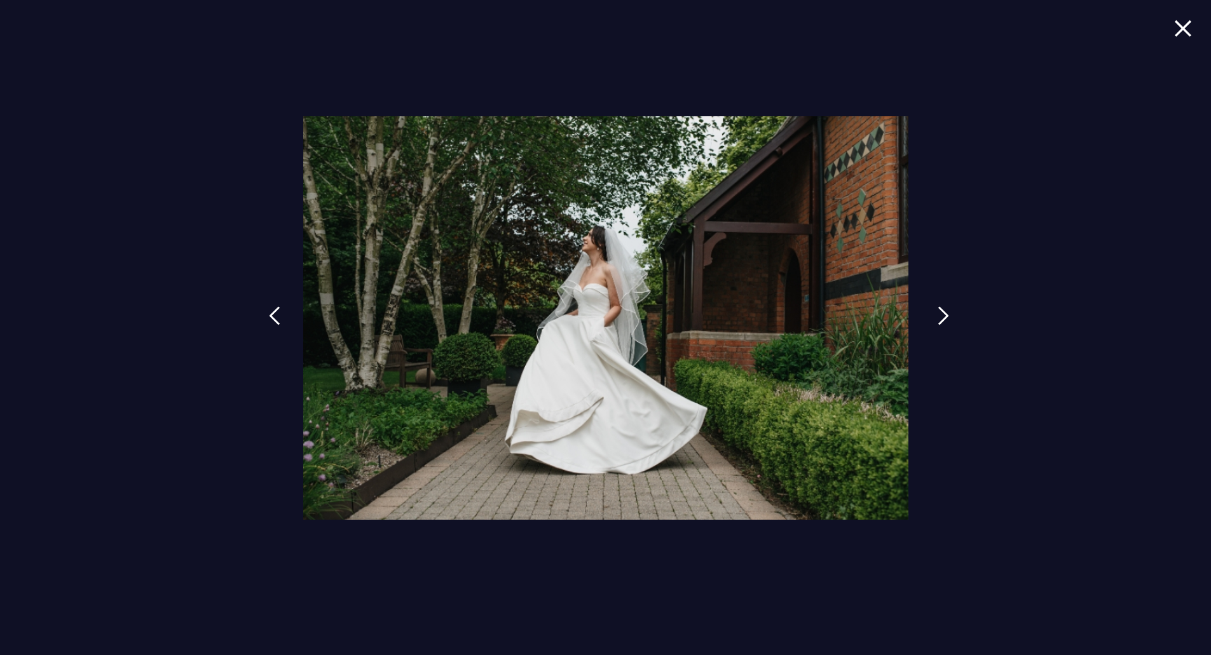
click at [948, 315] on img at bounding box center [943, 315] width 11 height 19
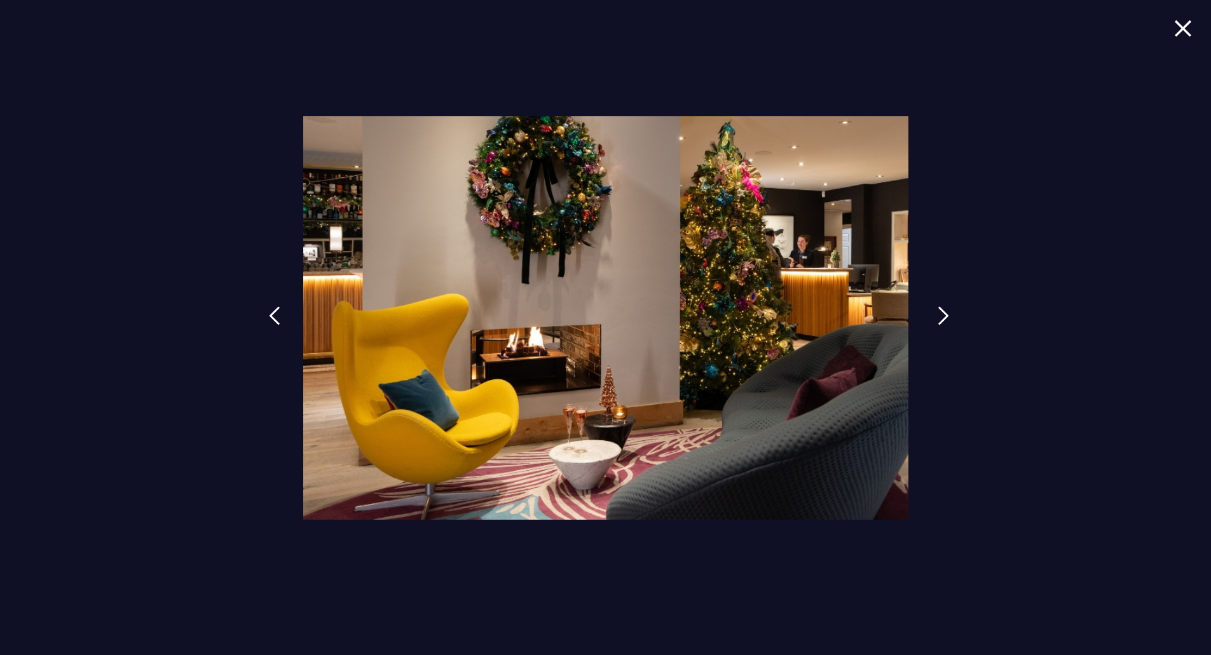
click at [948, 315] on img at bounding box center [943, 315] width 11 height 19
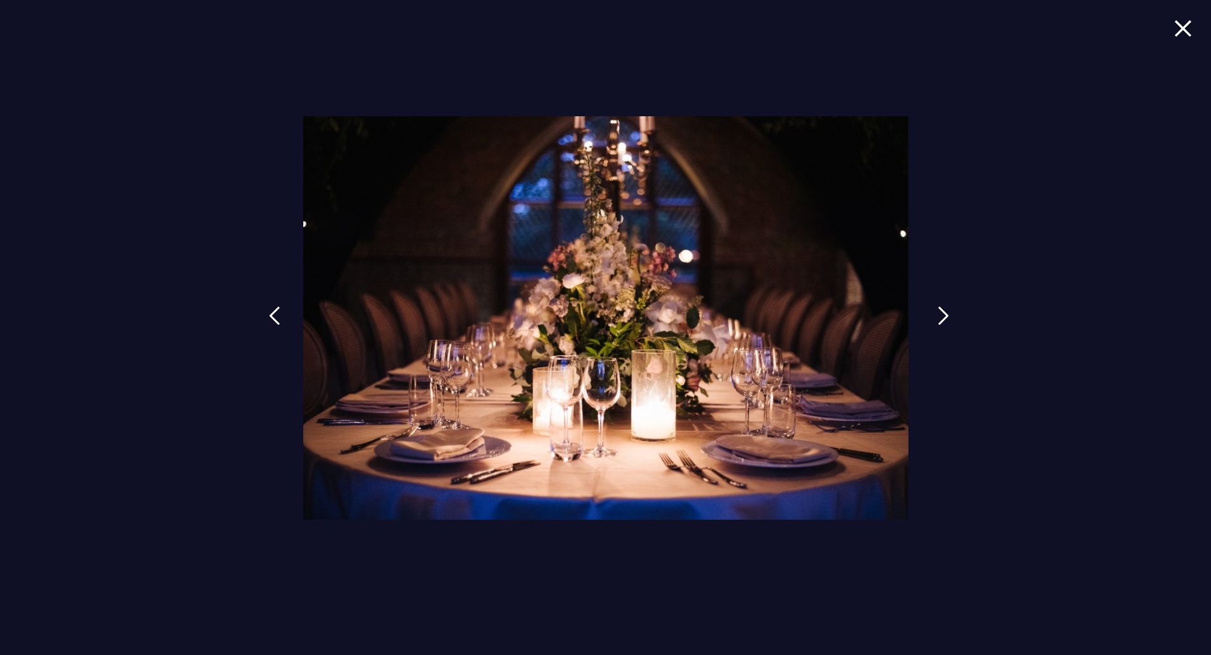
click at [948, 315] on img at bounding box center [943, 315] width 11 height 19
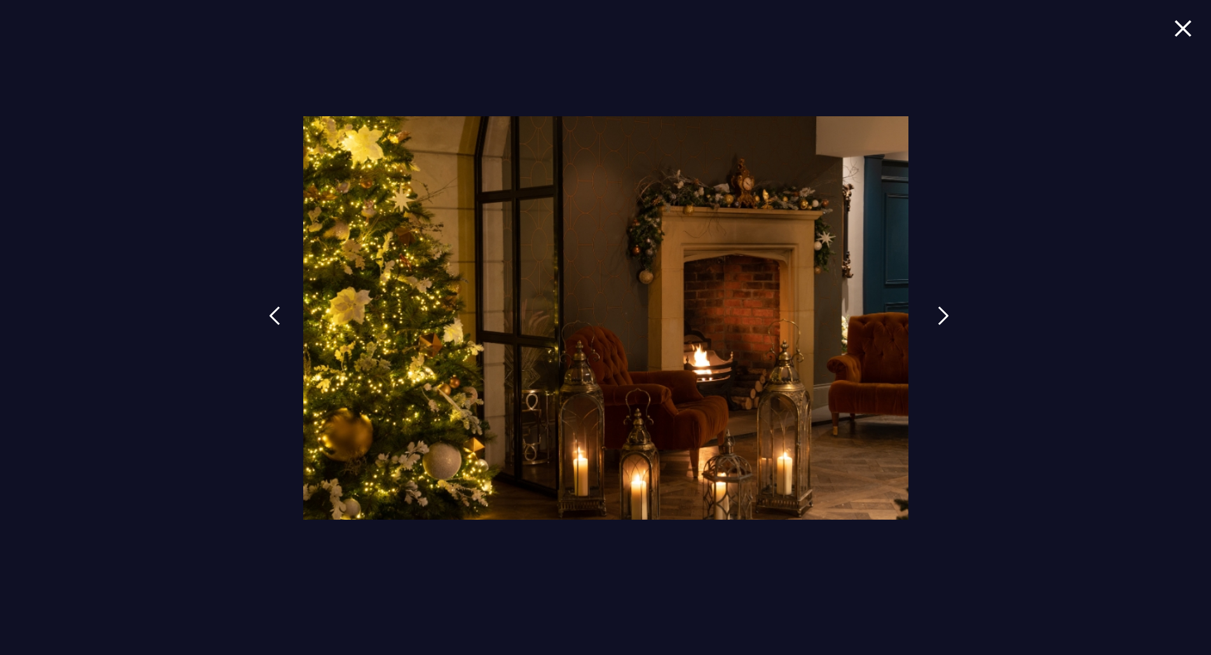
click at [948, 315] on img at bounding box center [943, 315] width 11 height 19
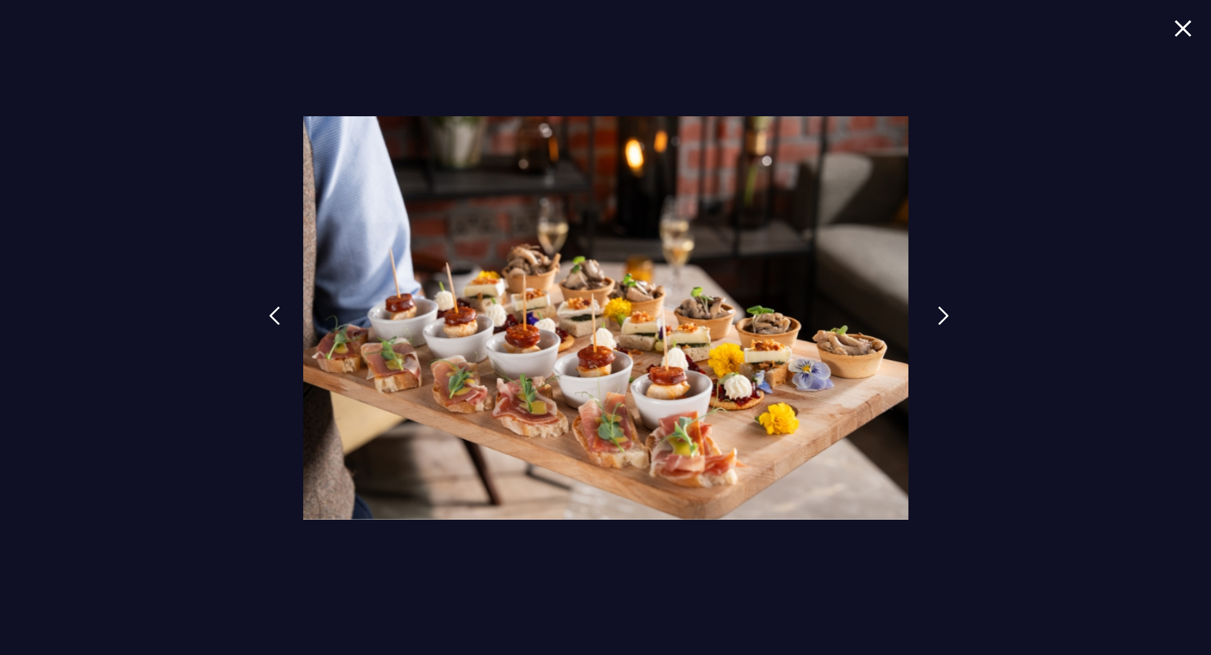
click at [948, 315] on img at bounding box center [943, 315] width 11 height 19
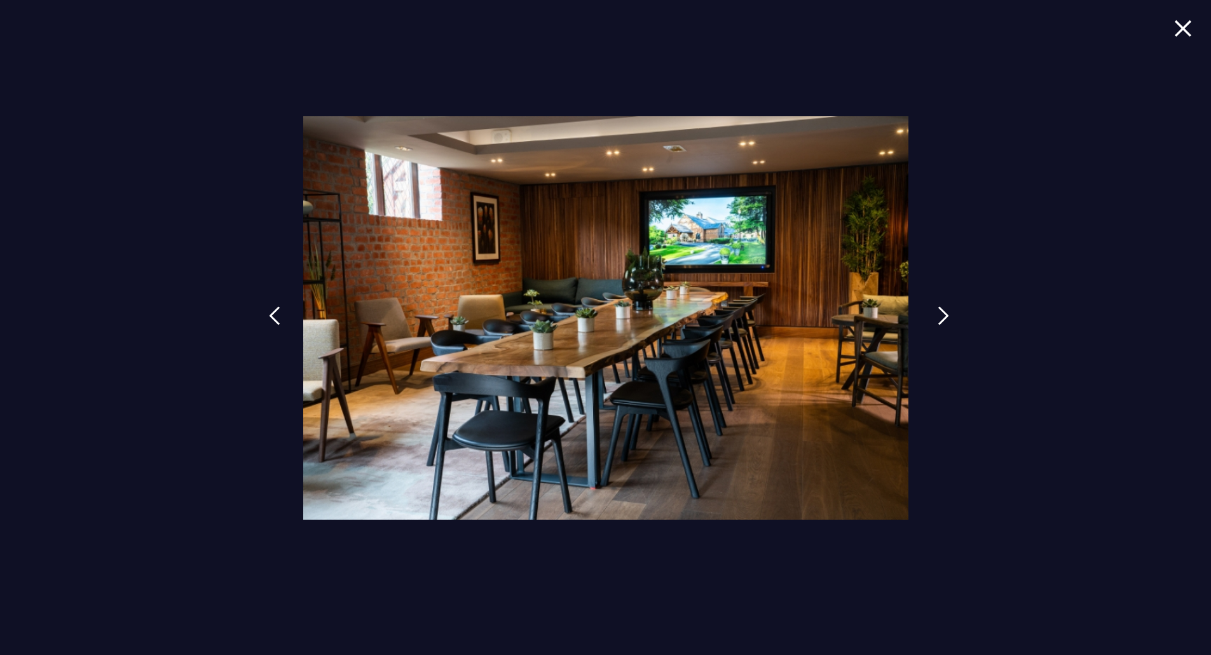
click at [948, 315] on img at bounding box center [943, 315] width 11 height 19
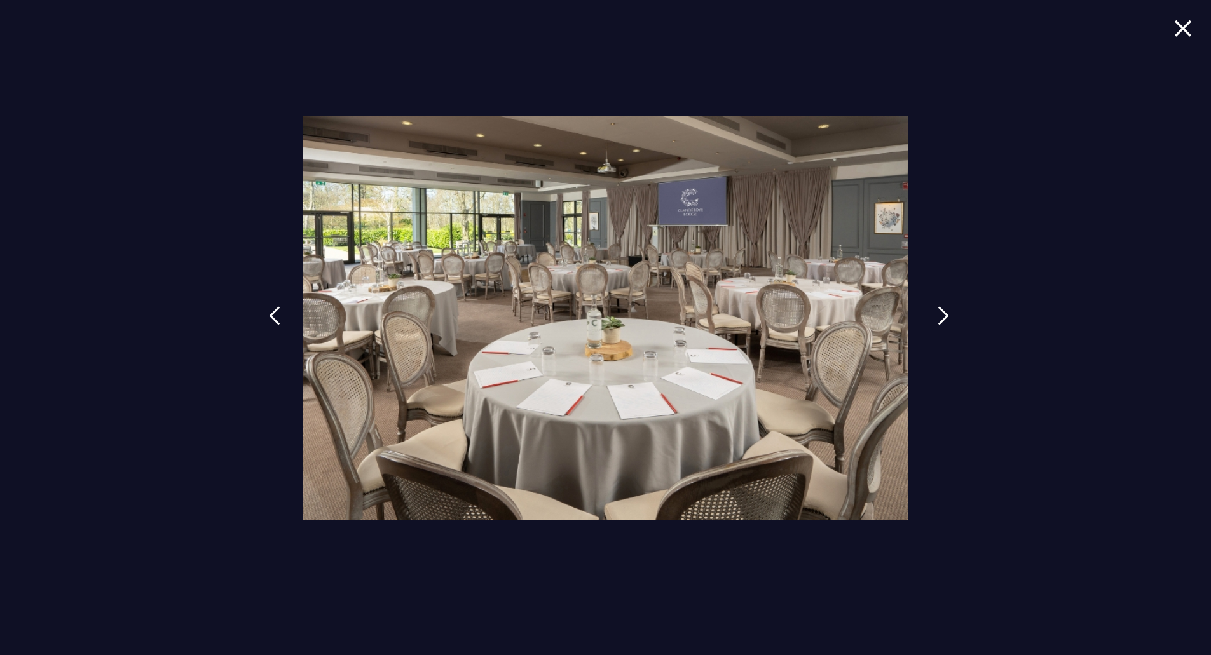
click at [948, 315] on img at bounding box center [943, 315] width 11 height 19
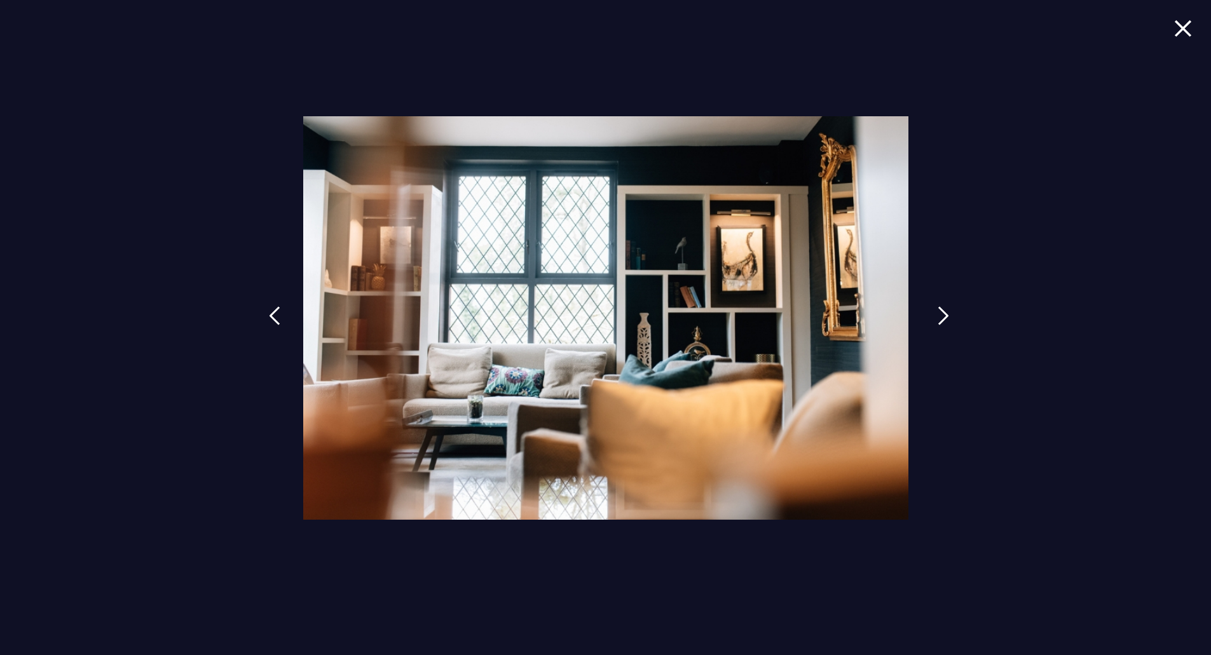
click at [948, 315] on img at bounding box center [943, 315] width 11 height 19
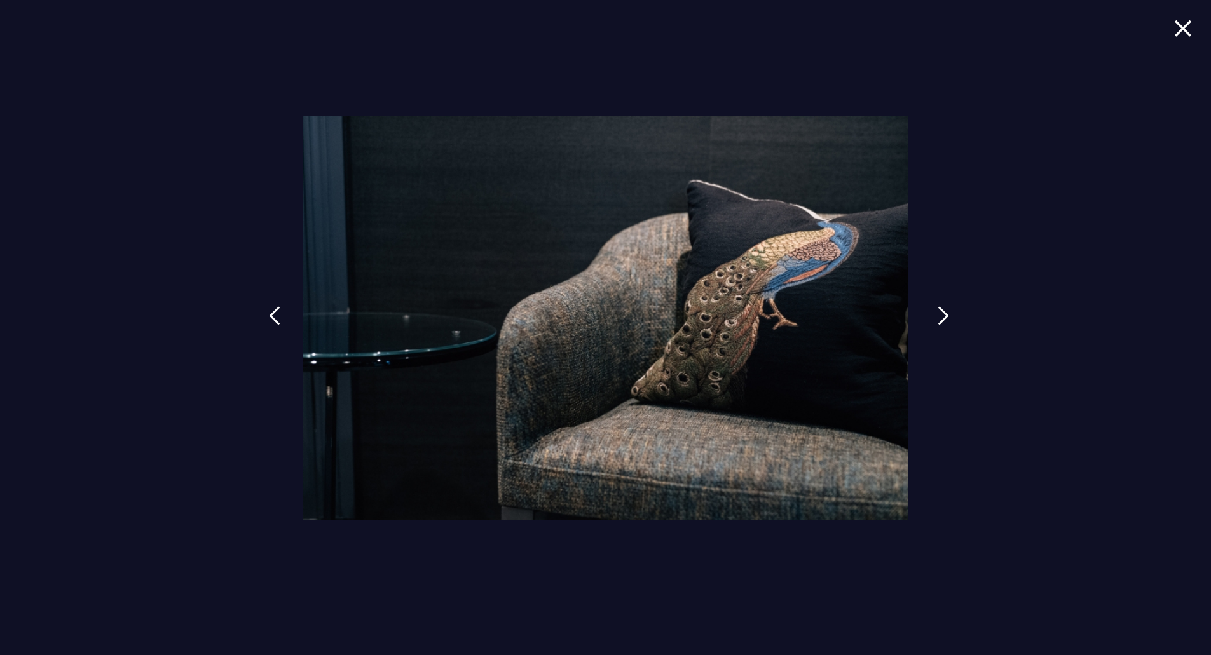
click at [948, 315] on img at bounding box center [943, 315] width 11 height 19
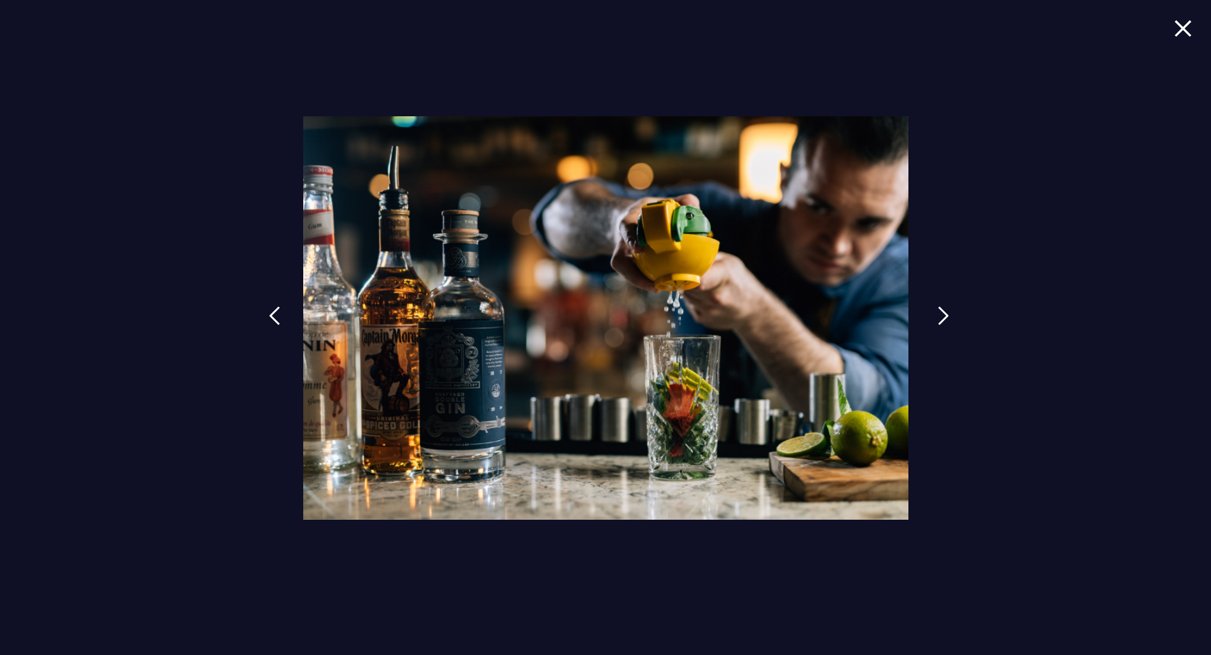
click at [948, 315] on img at bounding box center [943, 315] width 11 height 19
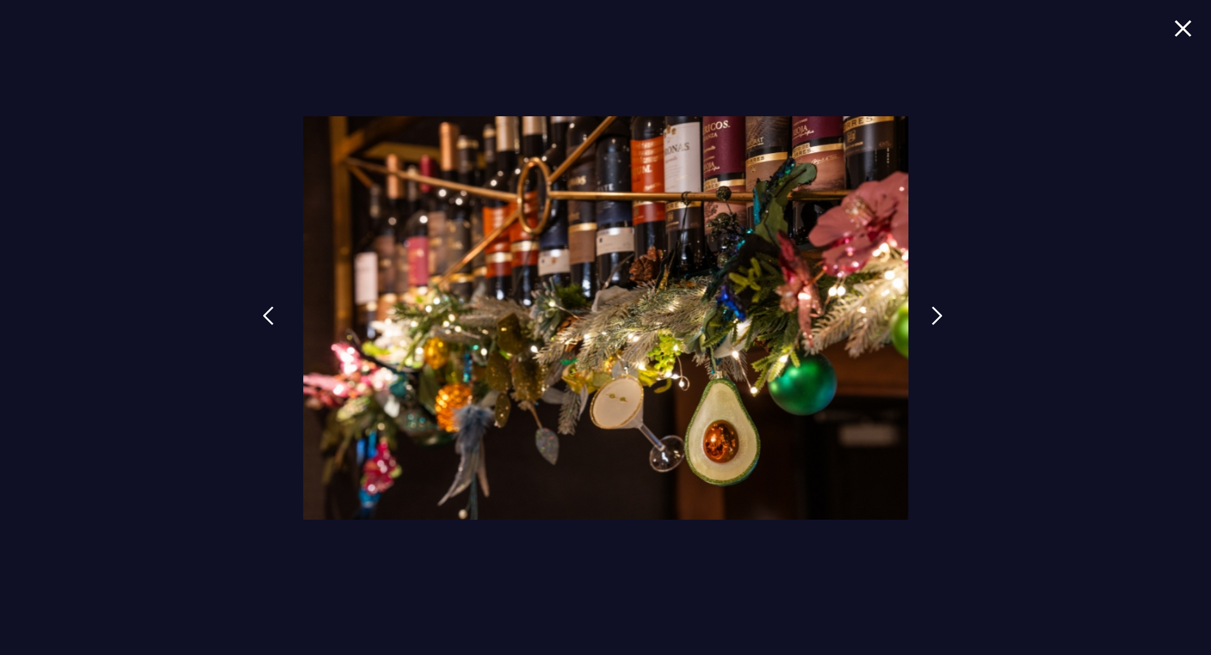
click at [273, 321] on img at bounding box center [268, 315] width 11 height 19
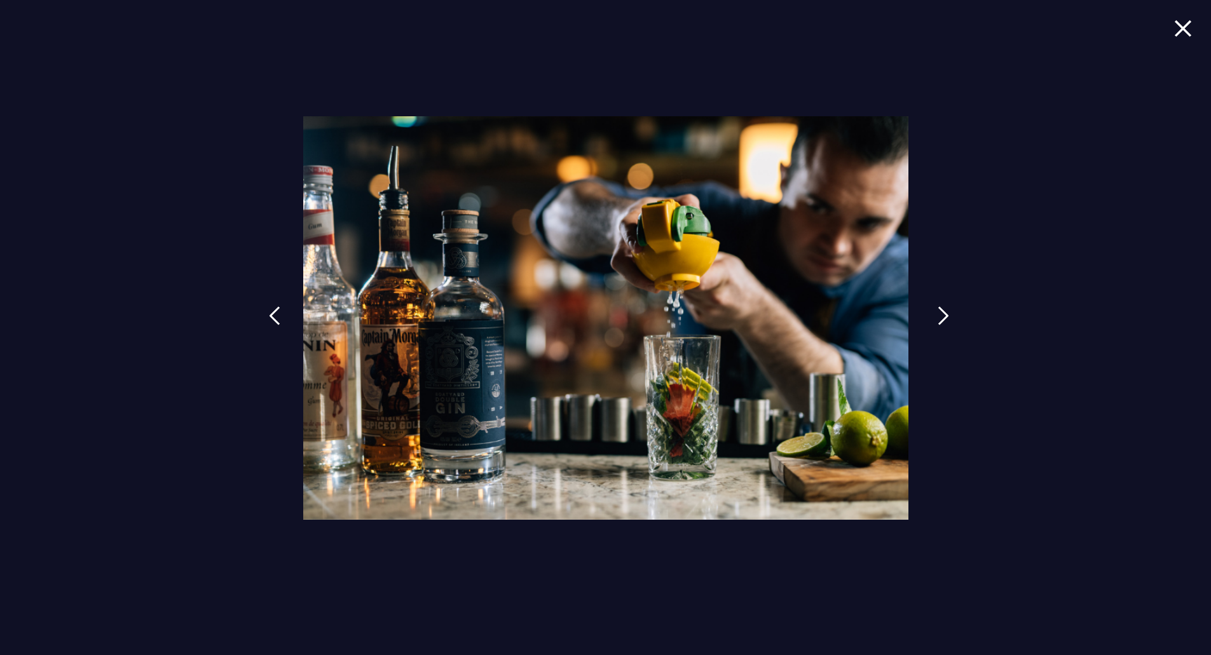
click at [938, 315] on img at bounding box center [943, 315] width 11 height 19
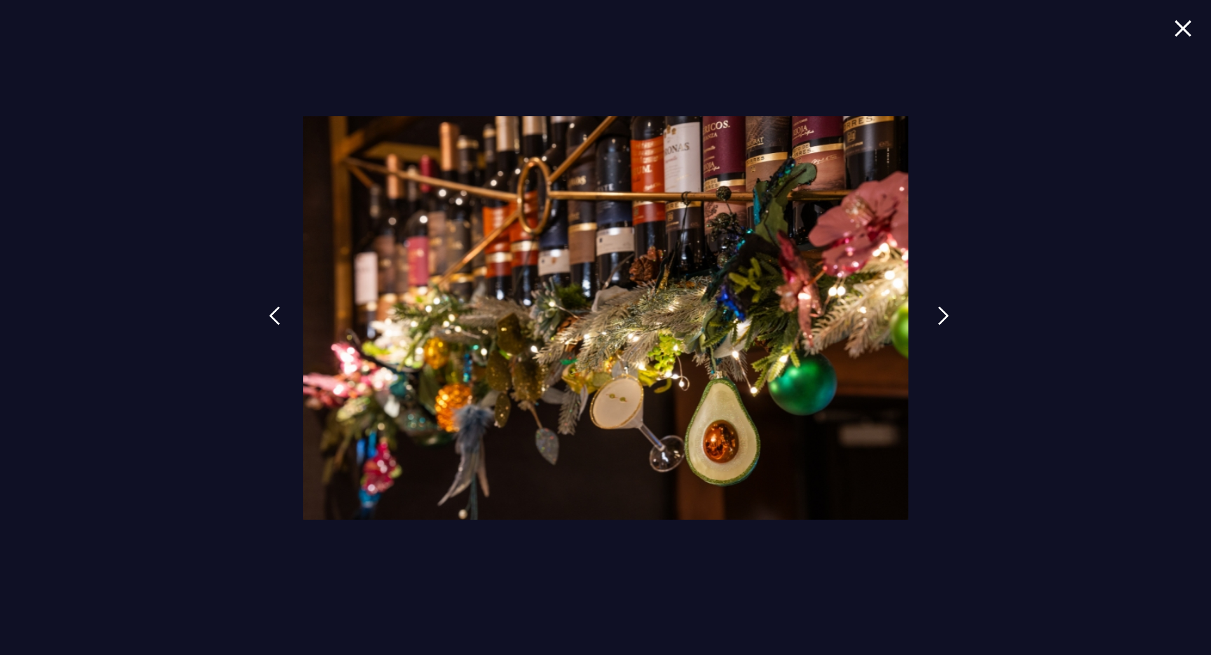
click at [938, 315] on img at bounding box center [943, 315] width 11 height 19
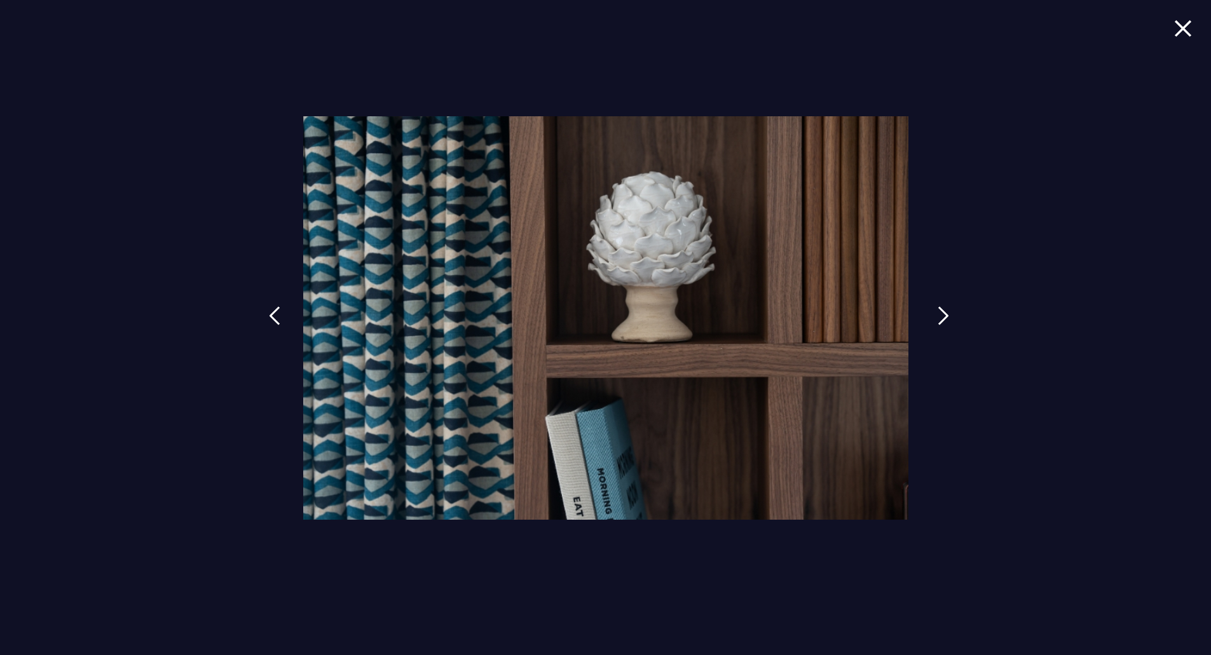
click at [938, 315] on img at bounding box center [943, 315] width 11 height 19
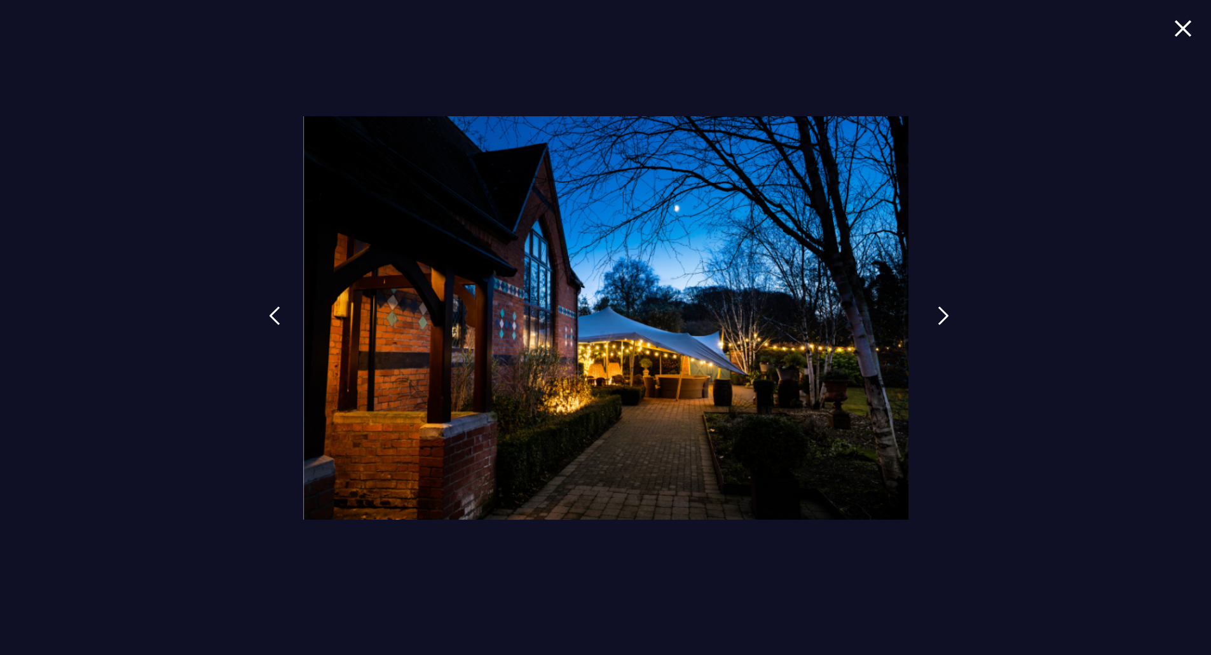
click at [938, 315] on img at bounding box center [943, 315] width 11 height 19
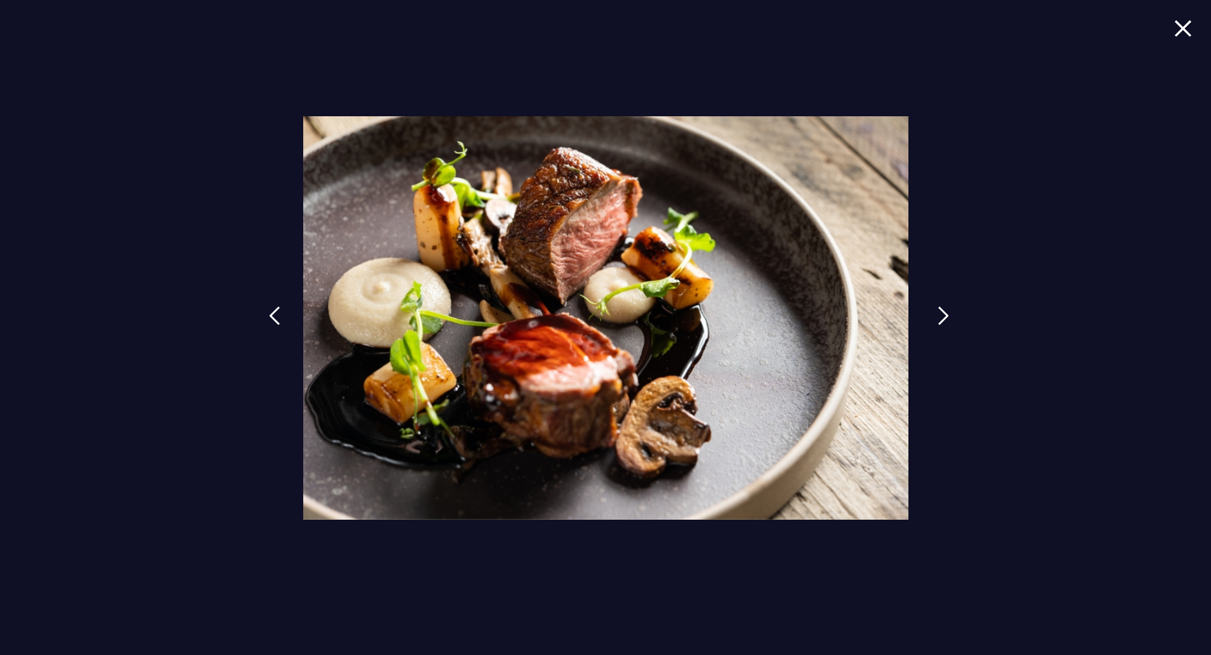
click at [938, 315] on img at bounding box center [943, 315] width 11 height 19
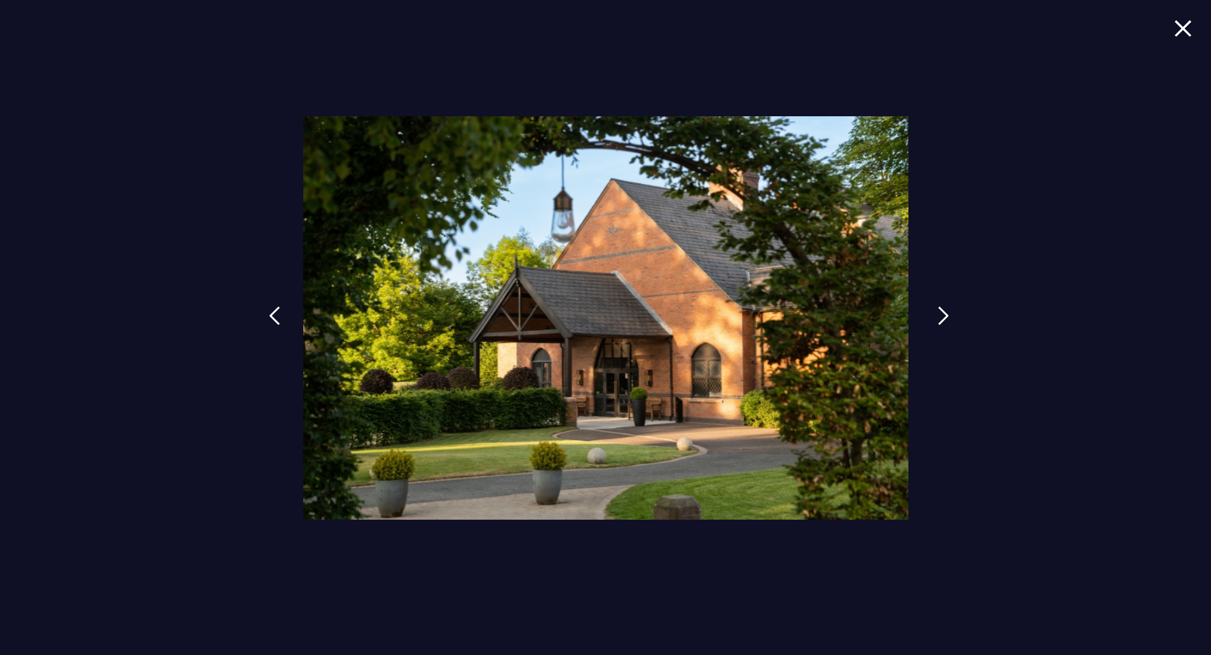
click at [938, 315] on img at bounding box center [943, 315] width 11 height 19
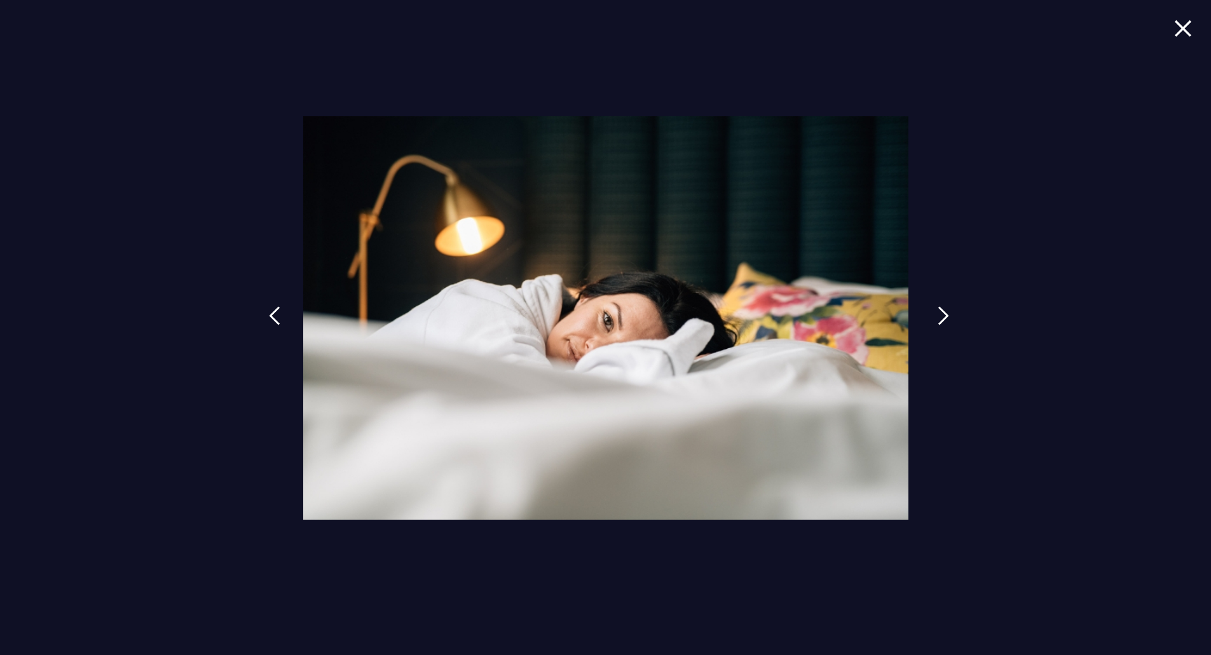
click at [938, 315] on img at bounding box center [943, 315] width 11 height 19
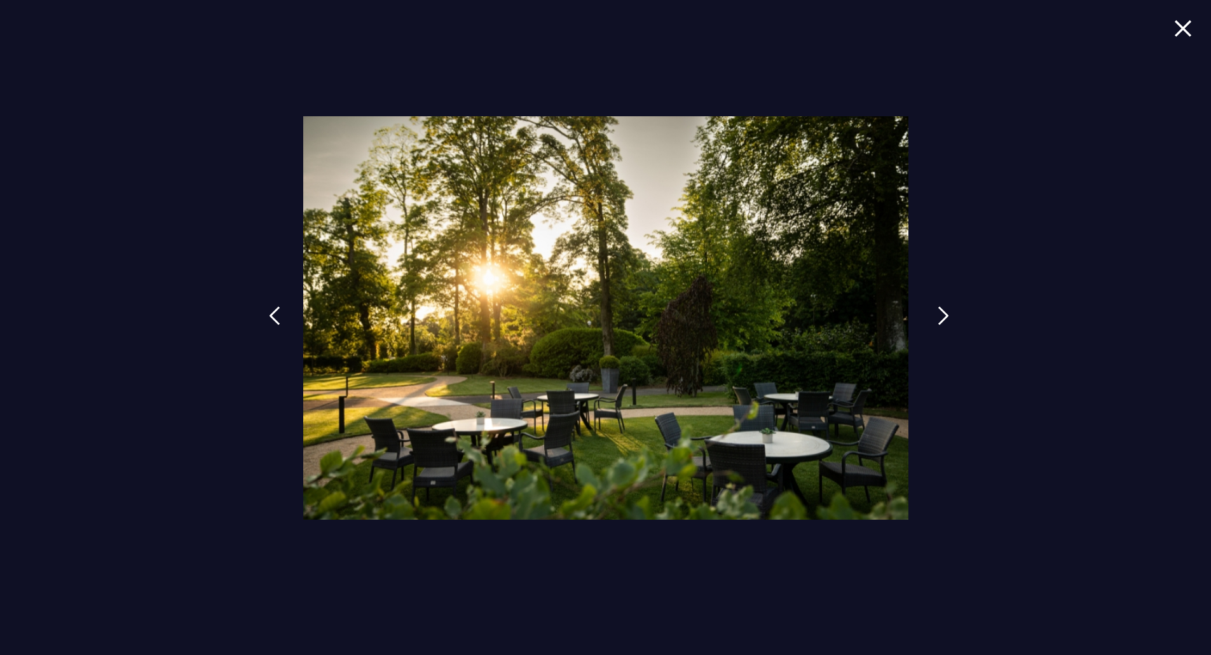
click at [938, 315] on img at bounding box center [943, 315] width 11 height 19
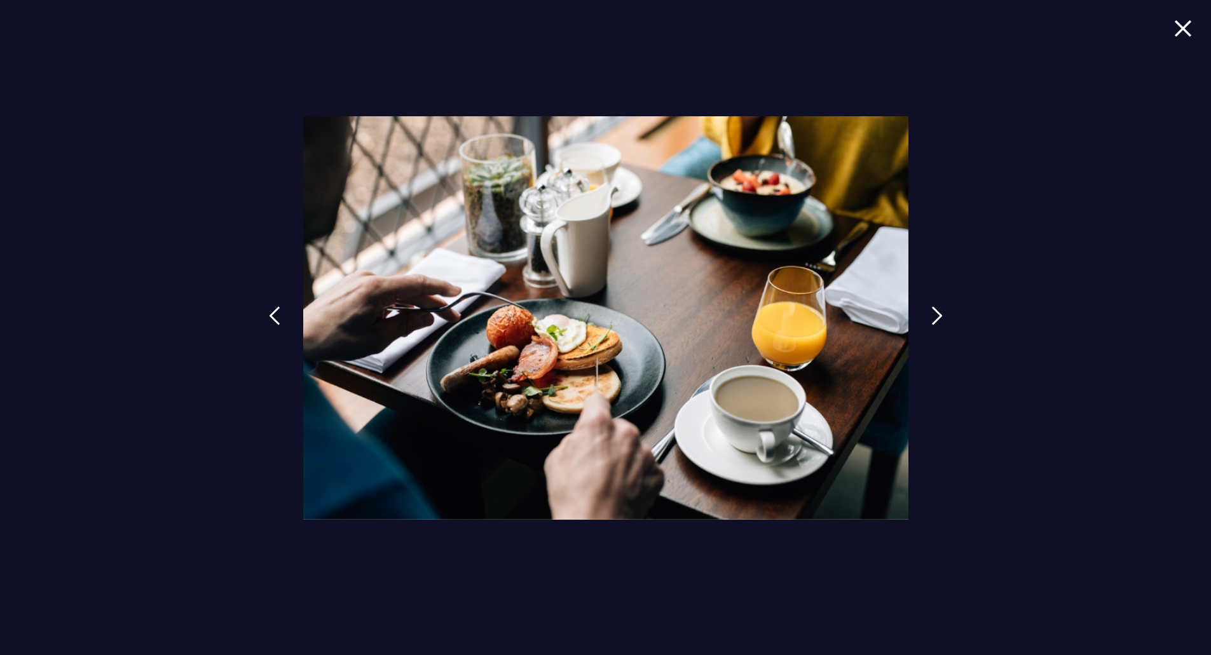
click at [1186, 34] on img at bounding box center [1183, 28] width 18 height 17
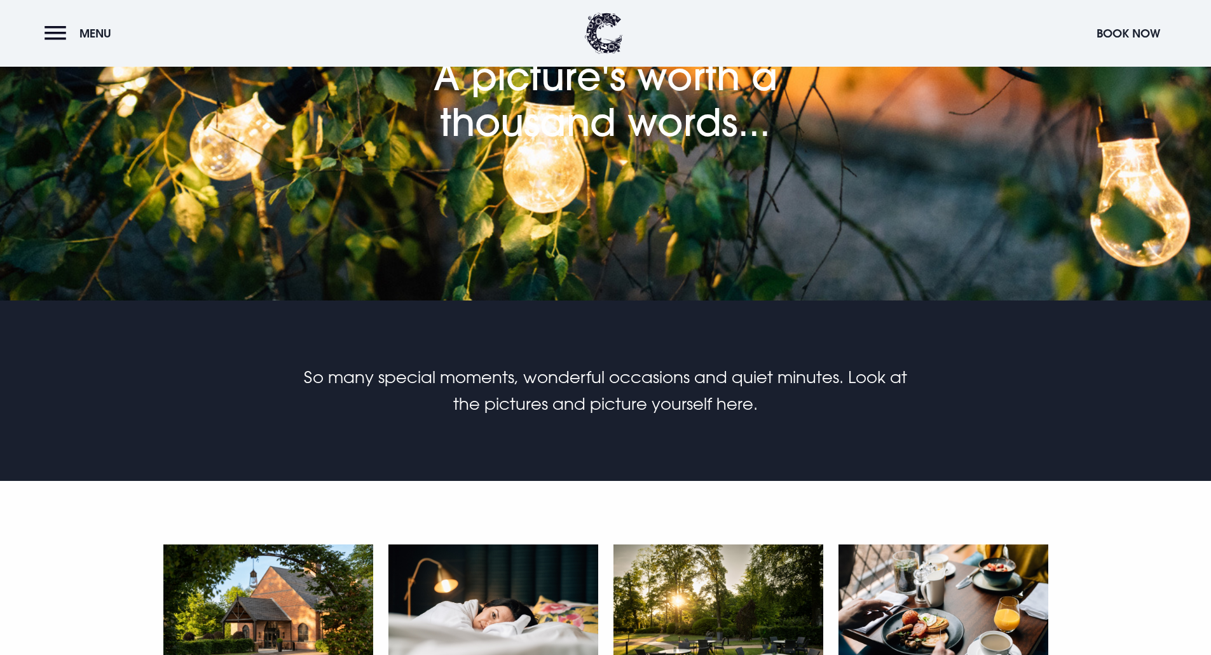
scroll to position [191, 0]
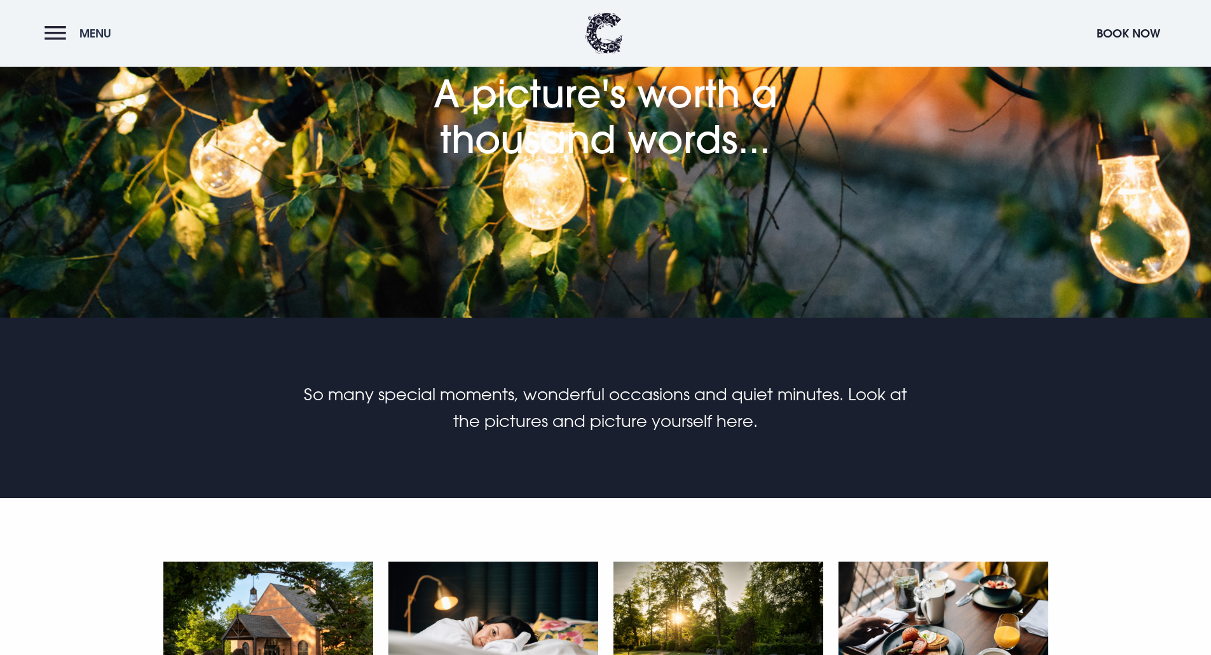
click at [86, 32] on span "Menu" at bounding box center [95, 33] width 32 height 15
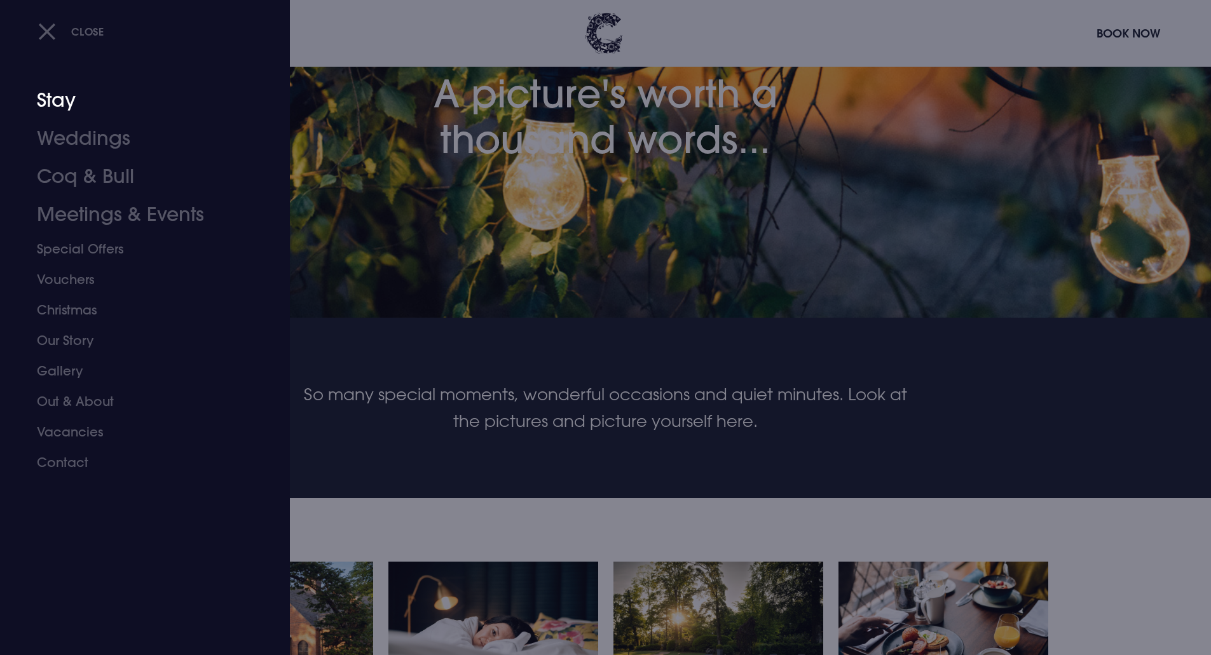
click at [69, 94] on link "Stay" at bounding box center [137, 100] width 201 height 38
